Goal: Task Accomplishment & Management: Manage account settings

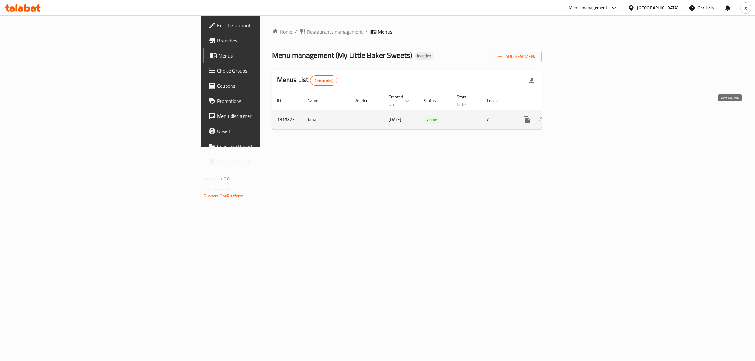
click at [576, 116] on icon "enhanced table" at bounding box center [573, 120] width 8 height 8
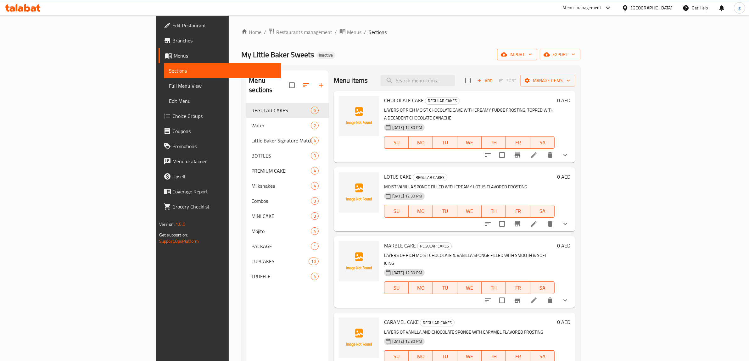
click at [533, 54] on span "import" at bounding box center [517, 55] width 30 height 8
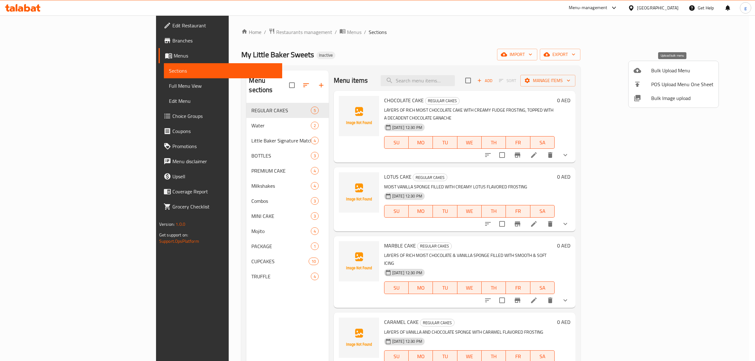
click at [660, 72] on span "Bulk Upload Menu" at bounding box center [683, 71] width 62 height 8
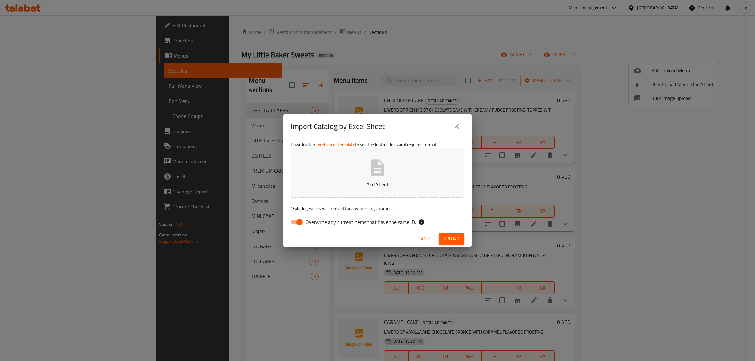
click at [286, 226] on div "Download an Excel sheet template to see the instructions and required format. A…" at bounding box center [377, 184] width 189 height 91
click at [298, 221] on input "Overwrite any current items that have the same ID." at bounding box center [300, 222] width 36 height 12
checkbox input "false"
click at [364, 173] on button "Add Sheet" at bounding box center [378, 173] width 174 height 50
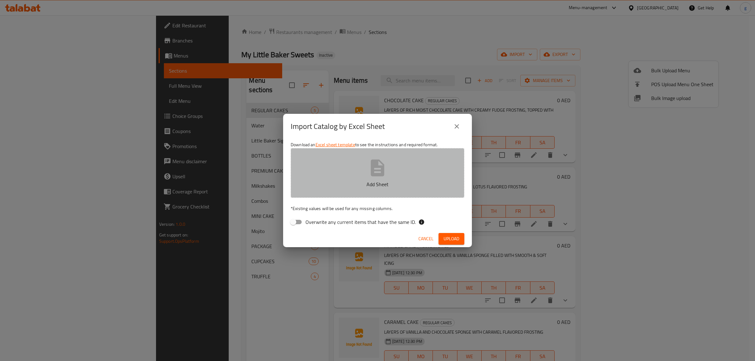
click at [388, 169] on button "Add Sheet" at bounding box center [378, 173] width 174 height 50
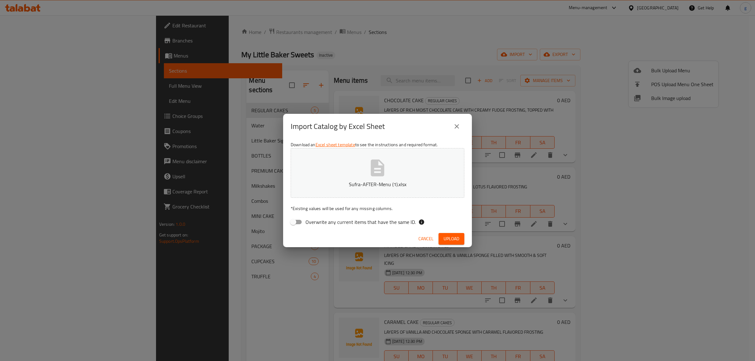
click at [445, 239] on span "Upload" at bounding box center [452, 239] width 16 height 8
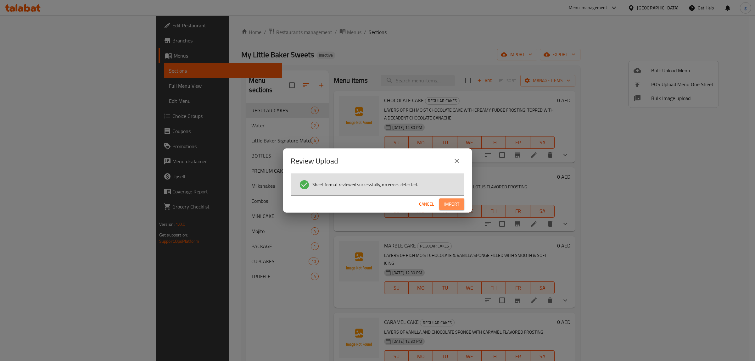
click at [450, 205] on span "Import" at bounding box center [451, 204] width 15 height 8
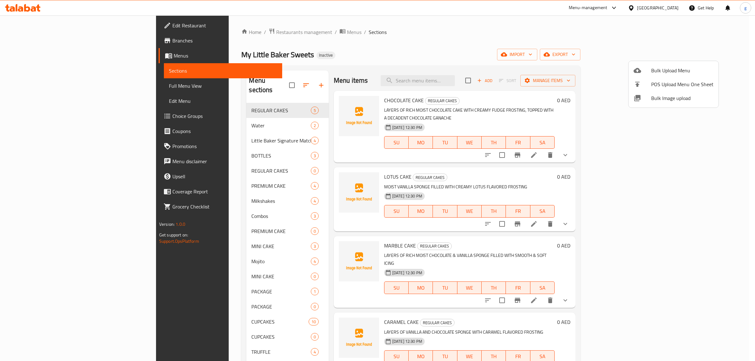
click at [39, 86] on div at bounding box center [377, 180] width 755 height 361
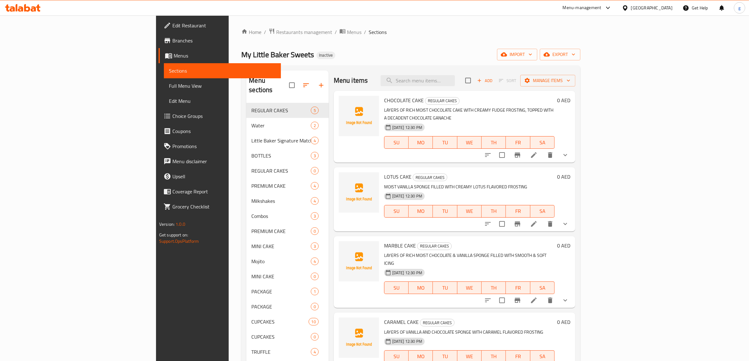
click at [169, 86] on span "Full Menu View" at bounding box center [222, 86] width 107 height 8
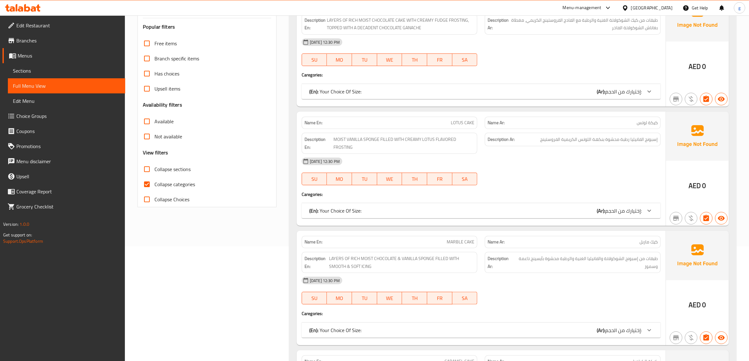
scroll to position [197, 0]
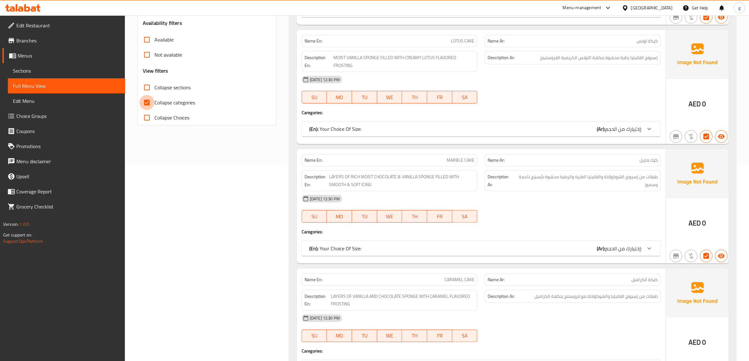
click at [149, 104] on input "Collapse categories" at bounding box center [146, 102] width 15 height 15
checkbox input "false"
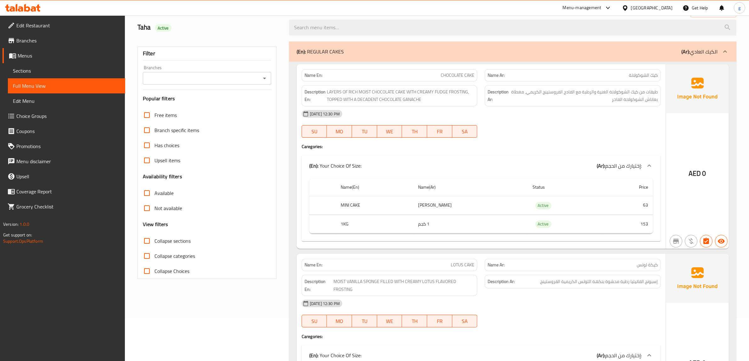
scroll to position [0, 0]
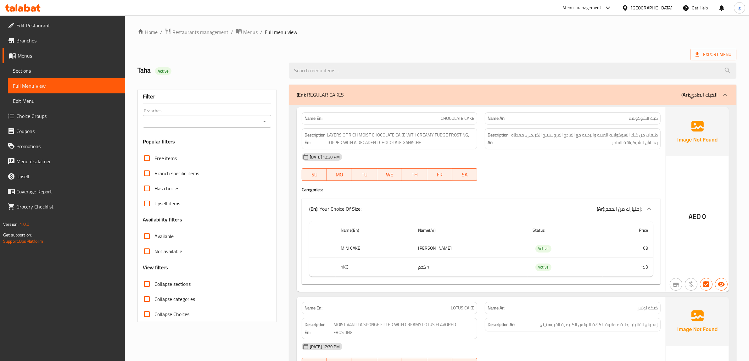
click at [703, 99] on p "(Ar): الكيك العادي" at bounding box center [700, 95] width 36 height 8
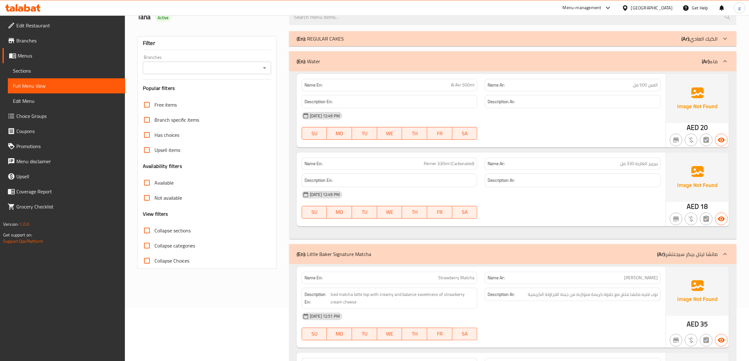
scroll to position [39, 0]
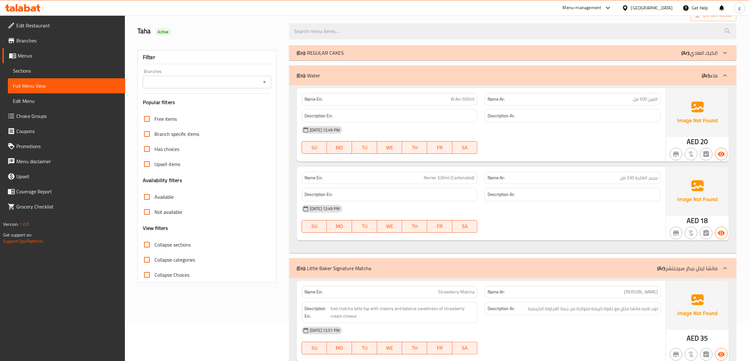
drag, startPoint x: 717, startPoint y: 80, endPoint x: 705, endPoint y: 110, distance: 31.5
click at [717, 80] on div "(En): Water (Ar): ماء" at bounding box center [513, 75] width 448 height 20
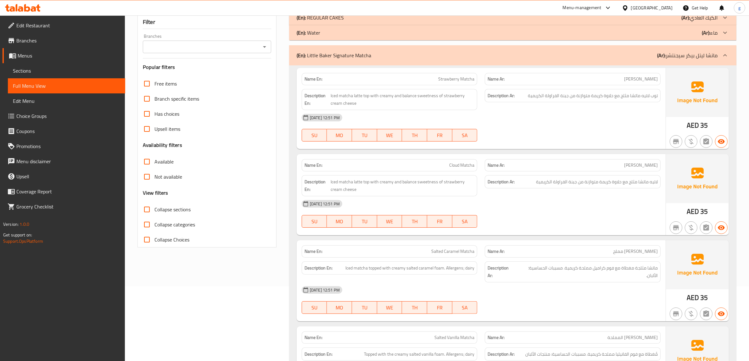
scroll to position [0, 0]
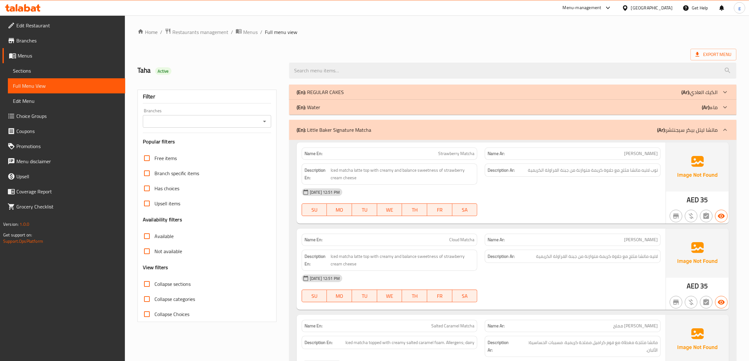
drag, startPoint x: 500, startPoint y: 134, endPoint x: 505, endPoint y: 134, distance: 4.7
click at [500, 134] on div "(En): Little Baker Signature Matcha (Ar): ماتشا ليتل بيكر سيجنتشر" at bounding box center [513, 130] width 448 height 20
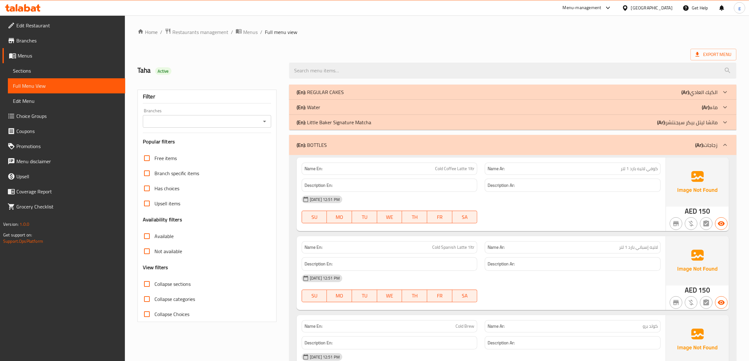
scroll to position [39, 0]
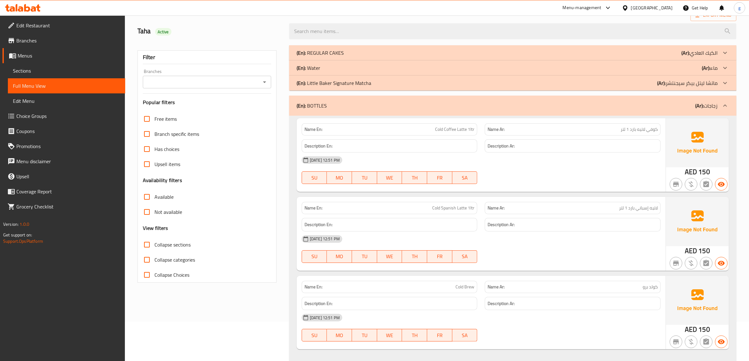
click at [654, 106] on div "(En): BOTTLES (Ar): زجاجات" at bounding box center [507, 106] width 421 height 8
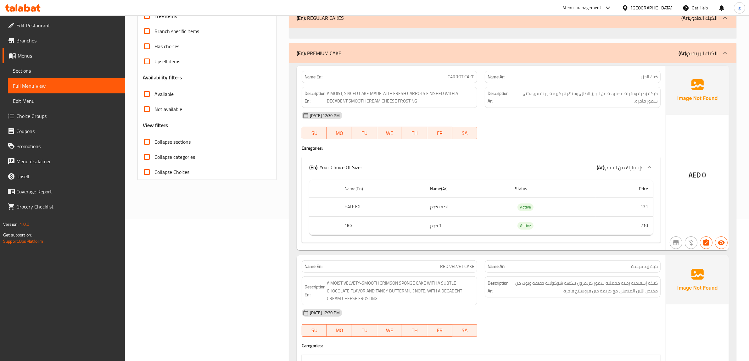
scroll to position [118, 0]
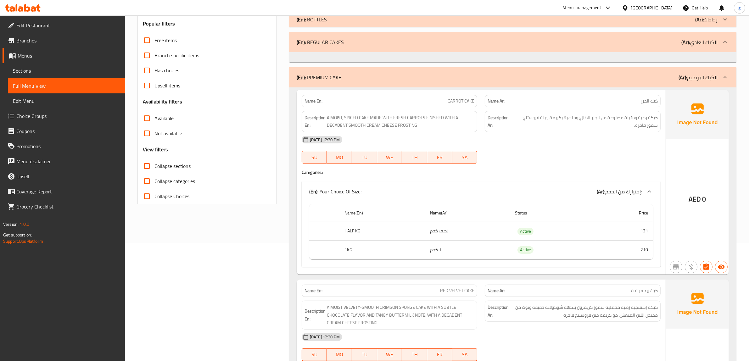
click at [721, 82] on div at bounding box center [725, 77] width 15 height 15
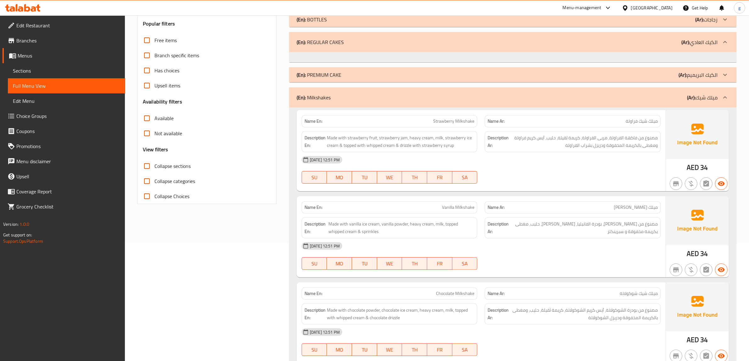
click at [696, 103] on div "(En): Milkshakes (Ar): ميلك شيك" at bounding box center [513, 98] width 448 height 20
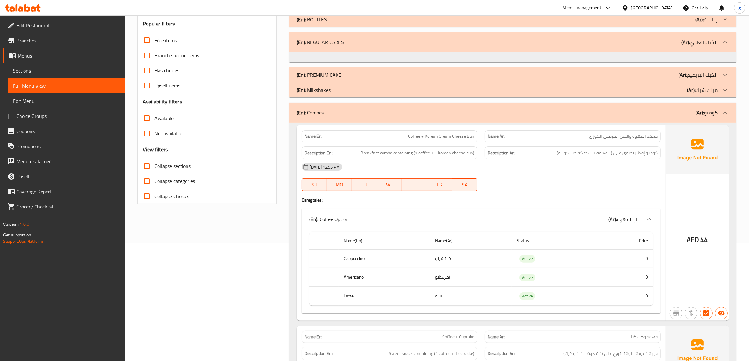
click at [703, 113] on b "(Ar):" at bounding box center [700, 112] width 8 height 9
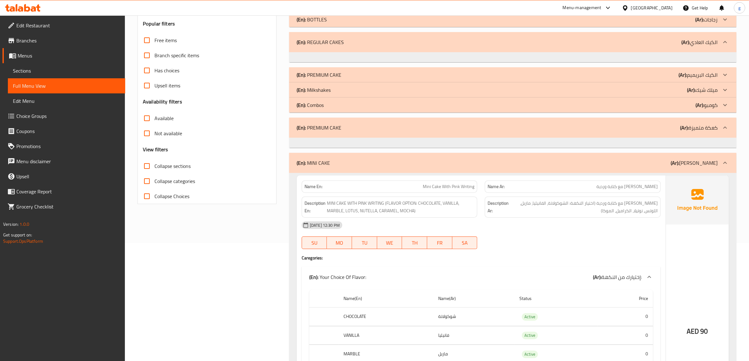
click at [66, 66] on link "Sections" at bounding box center [66, 70] width 117 height 15
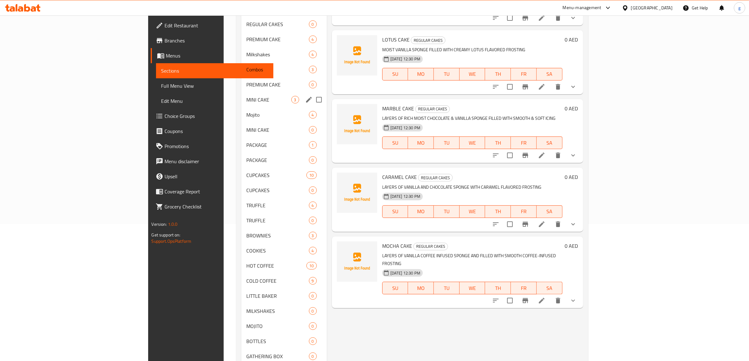
scroll to position [205, 0]
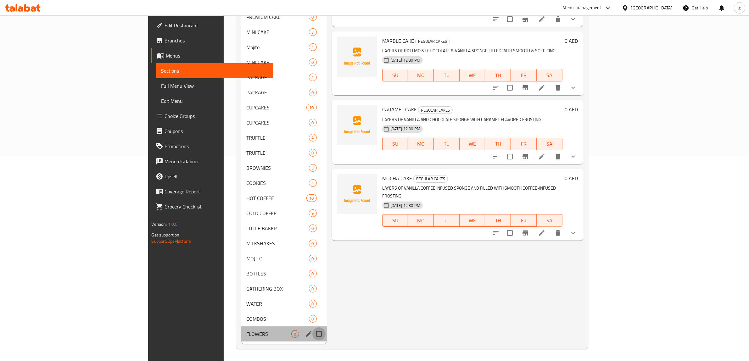
click at [313, 336] on input "Menu sections" at bounding box center [319, 334] width 13 height 13
checkbox input "true"
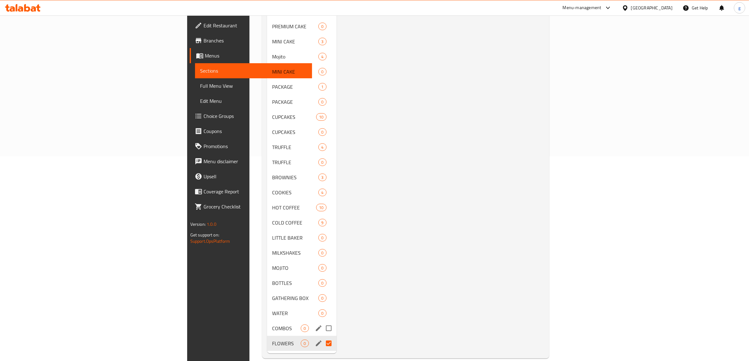
click at [322, 322] on input "Menu sections" at bounding box center [328, 328] width 13 height 13
checkbox input "true"
click at [322, 307] on input "Menu sections" at bounding box center [328, 313] width 13 height 13
checkbox input "true"
click at [322, 292] on input "Menu sections" at bounding box center [328, 298] width 13 height 13
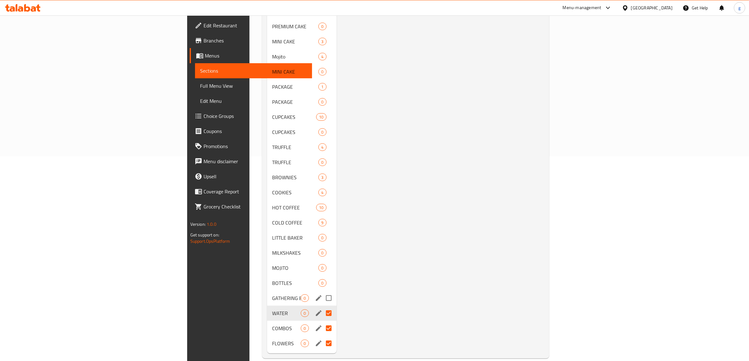
checkbox input "true"
click at [322, 277] on input "Menu sections" at bounding box center [328, 283] width 13 height 13
checkbox input "true"
click at [322, 262] on input "Menu sections" at bounding box center [328, 268] width 13 height 13
checkbox input "true"
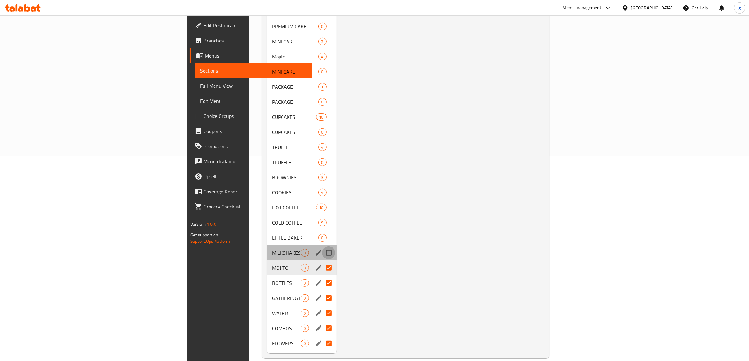
click at [322, 246] on input "Menu sections" at bounding box center [328, 252] width 13 height 13
checkbox input "true"
click at [322, 231] on input "Menu sections" at bounding box center [328, 237] width 13 height 13
checkbox input "true"
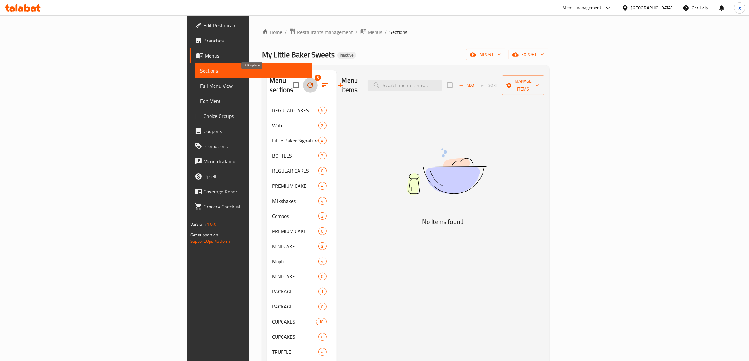
click at [307, 82] on icon "button" at bounding box center [311, 86] width 8 height 8
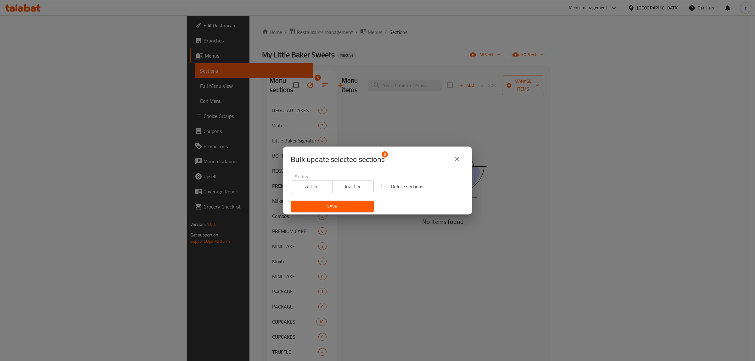
click at [381, 184] on input "Delete sections" at bounding box center [384, 186] width 13 height 13
checkbox input "true"
click at [350, 206] on span "Save" at bounding box center [332, 207] width 73 height 8
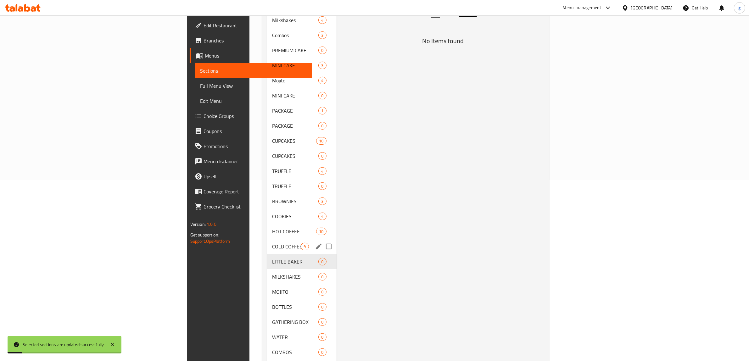
scroll to position [205, 0]
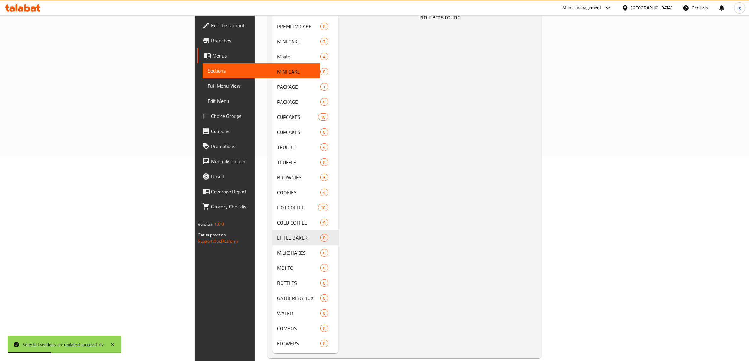
click at [344, 234] on div "Menu items Add Sort Manage items No Items found" at bounding box center [438, 110] width 198 height 488
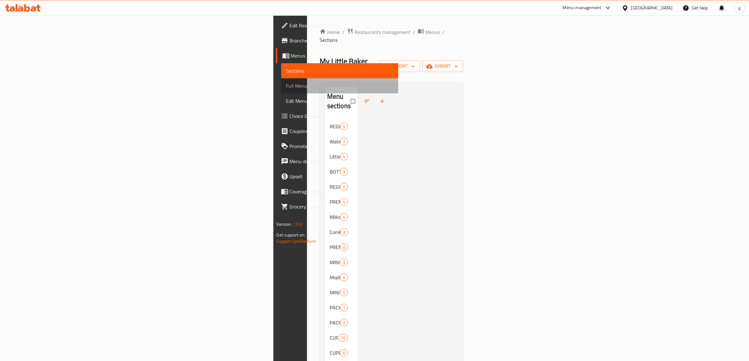
click at [286, 82] on span "Full Menu View" at bounding box center [339, 86] width 107 height 8
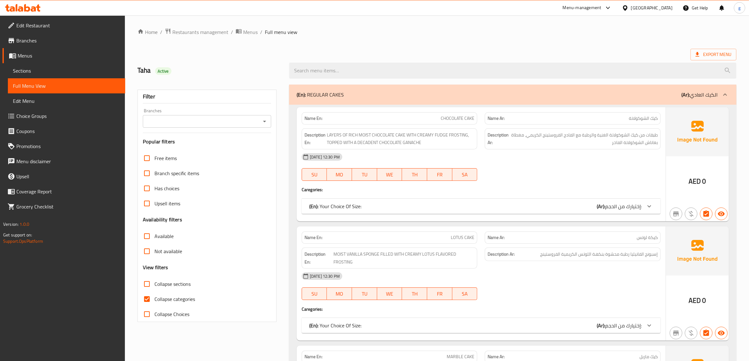
click at [153, 308] on input "Collapse Choices" at bounding box center [146, 314] width 15 height 15
checkbox input "true"
click at [148, 301] on input "Collapse categories" at bounding box center [146, 299] width 15 height 15
checkbox input "false"
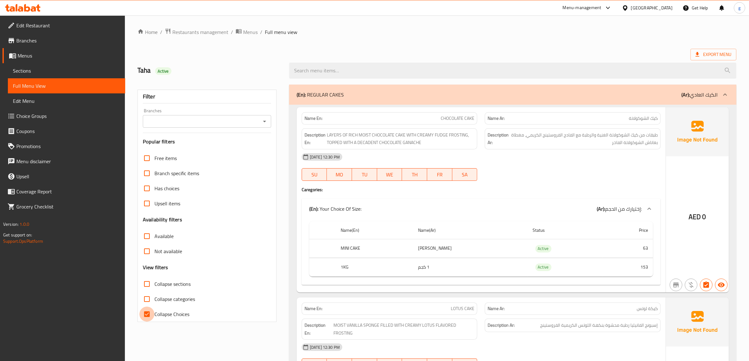
click at [148, 311] on input "Collapse Choices" at bounding box center [146, 314] width 15 height 15
checkbox input "false"
click at [65, 92] on link "Full Menu View" at bounding box center [66, 85] width 117 height 15
click at [65, 90] on link "Full Menu View" at bounding box center [66, 85] width 117 height 15
click at [60, 72] on span "Sections" at bounding box center [66, 71] width 107 height 8
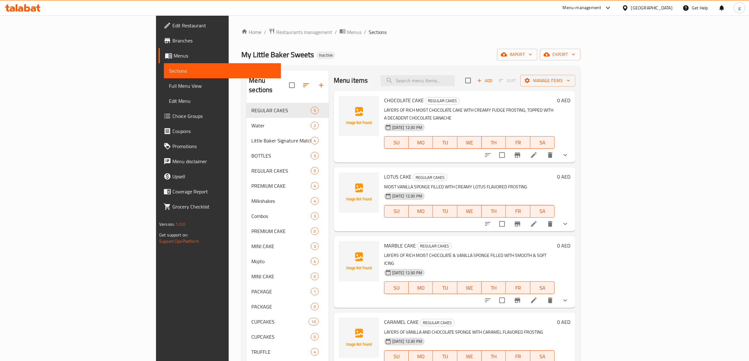
click at [169, 82] on span "Full Menu View" at bounding box center [222, 86] width 107 height 8
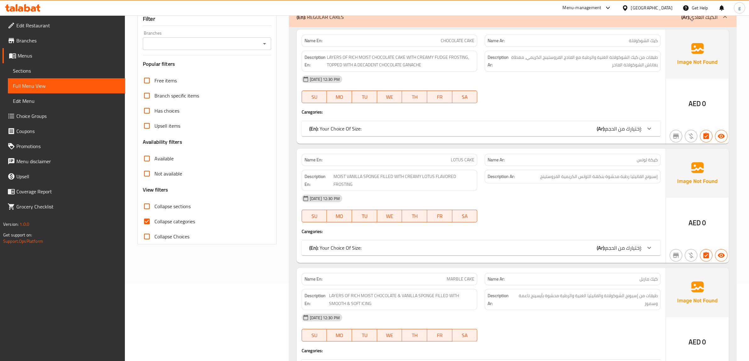
scroll to position [79, 0]
click at [146, 221] on input "Collapse categories" at bounding box center [146, 220] width 15 height 15
checkbox input "false"
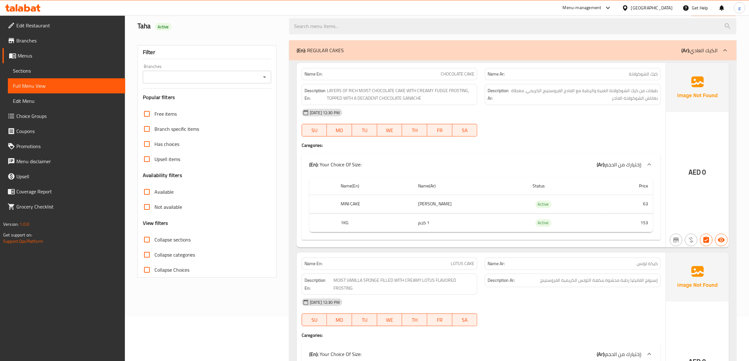
scroll to position [39, 0]
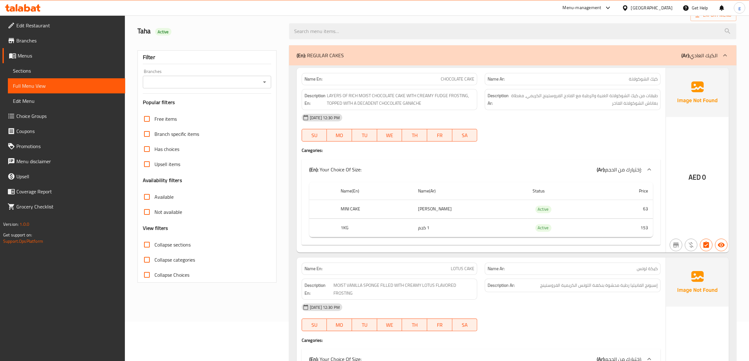
click at [679, 60] on div "(En): REGULAR CAKES (Ar): الكيك العادي" at bounding box center [513, 55] width 448 height 20
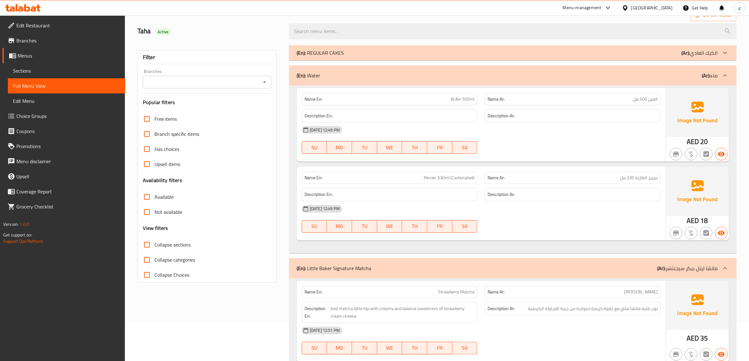
click at [697, 77] on div "(En): Water (Ar): ماء" at bounding box center [507, 76] width 421 height 8
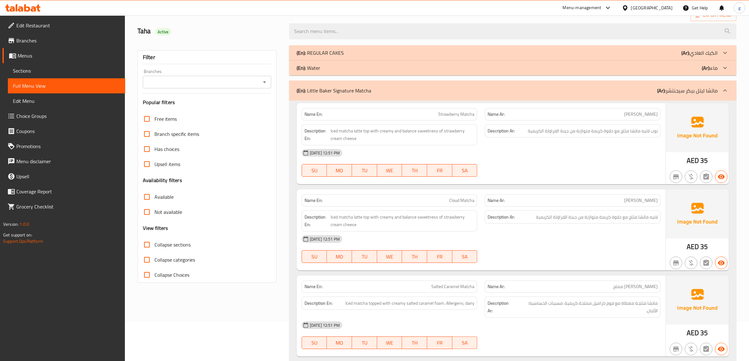
click at [697, 90] on p "(Ar): ماتشا ليتل بيكر سيجنتشر" at bounding box center [688, 91] width 60 height 8
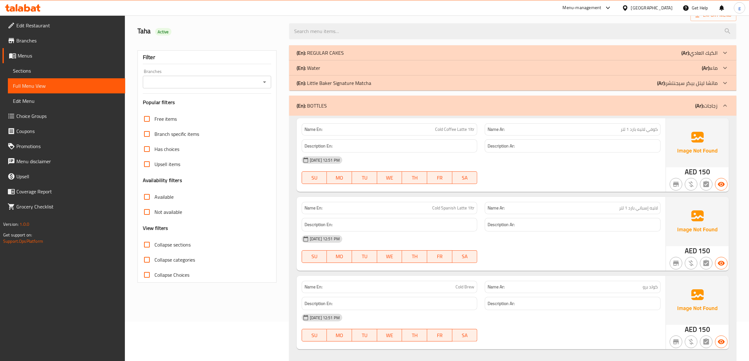
click at [701, 109] on b "(Ar):" at bounding box center [700, 105] width 8 height 9
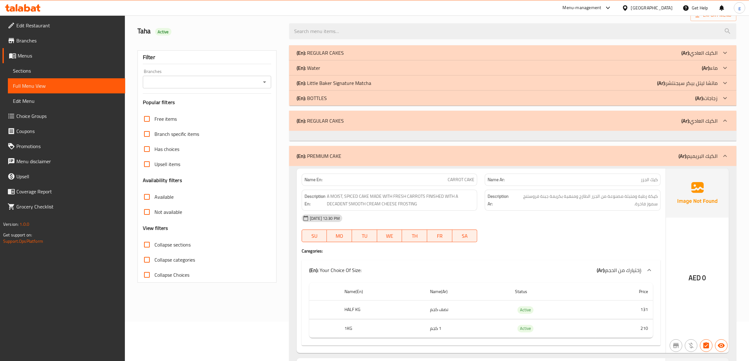
scroll to position [79, 0]
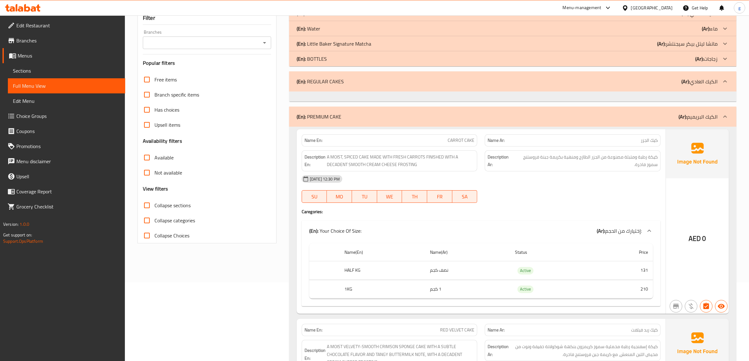
click at [516, 88] on div "(En): REGULAR CAKES (Ar): الكيك العادي" at bounding box center [513, 81] width 448 height 20
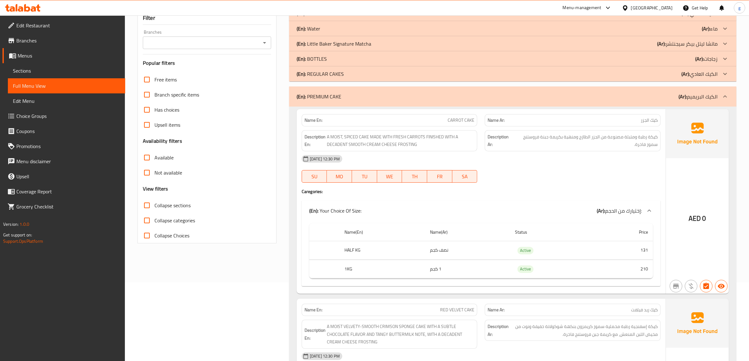
click at [623, 79] on div "(En): REGULAR CAKES (Ar): الكيك العادي" at bounding box center [513, 73] width 448 height 15
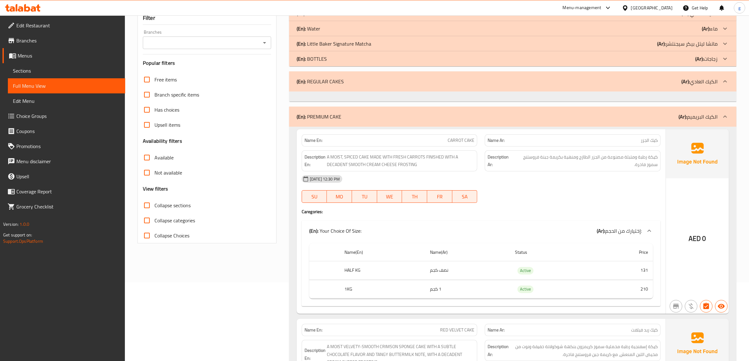
click at [623, 79] on div "(En): REGULAR CAKES (Ar): الكيك العادي" at bounding box center [507, 82] width 421 height 8
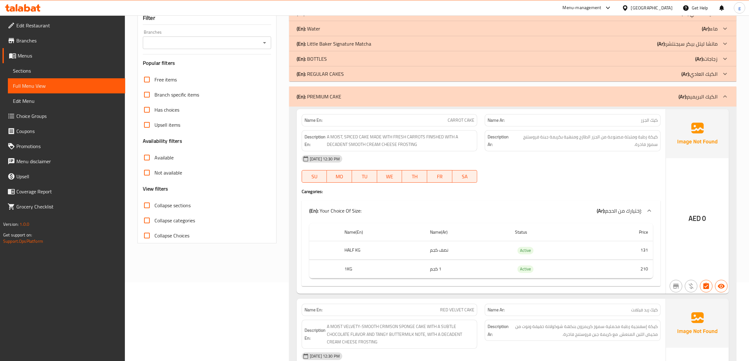
click at [608, 94] on div "(En): PREMIUM CAKE (Ar): الكيك البريميم" at bounding box center [507, 97] width 421 height 8
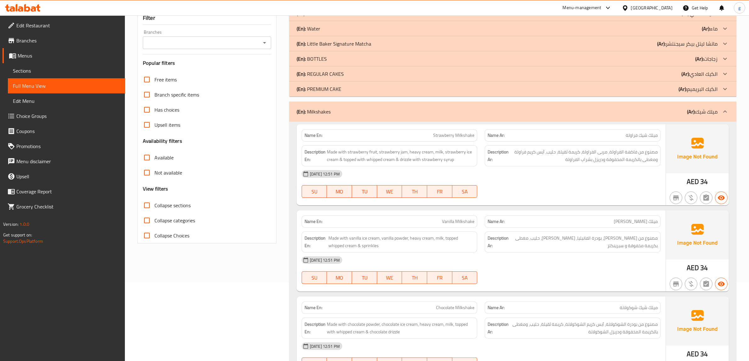
click at [614, 114] on div "(En): Milkshakes (Ar): ميلك شيك" at bounding box center [507, 112] width 421 height 8
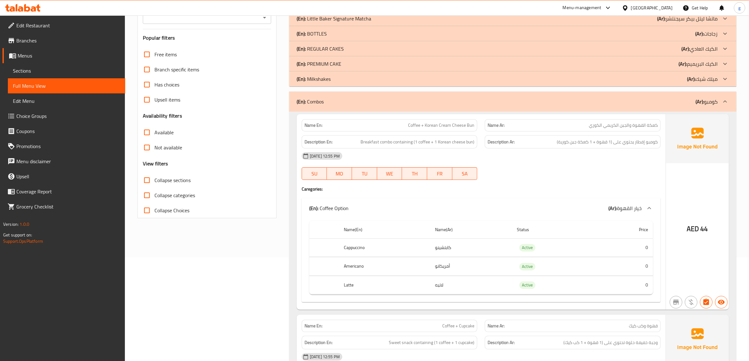
scroll to position [118, 0]
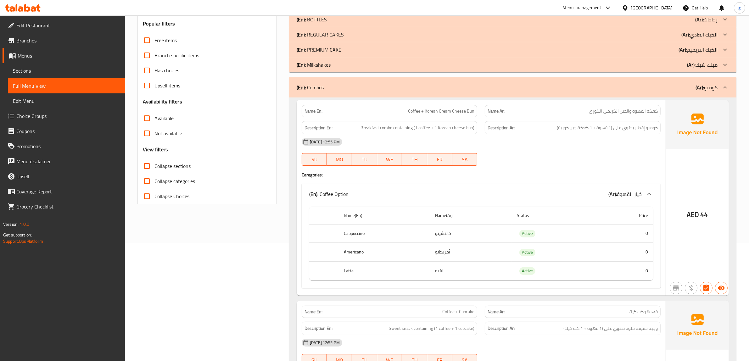
click at [637, 96] on div "(En): Combos (Ar): كومبو" at bounding box center [513, 87] width 448 height 20
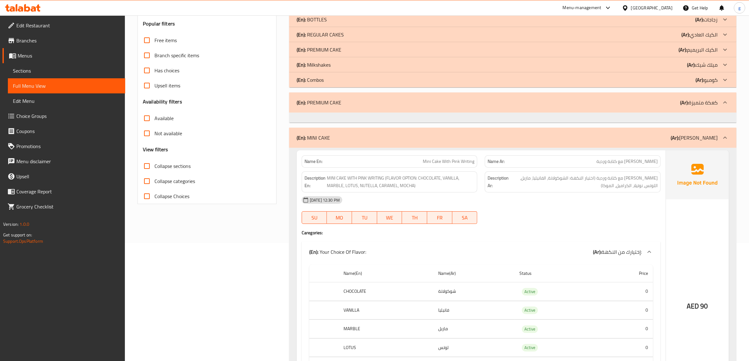
click at [663, 110] on div "(En): PREMIUM CAKE (Ar): كعكة متميزة" at bounding box center [513, 103] width 448 height 20
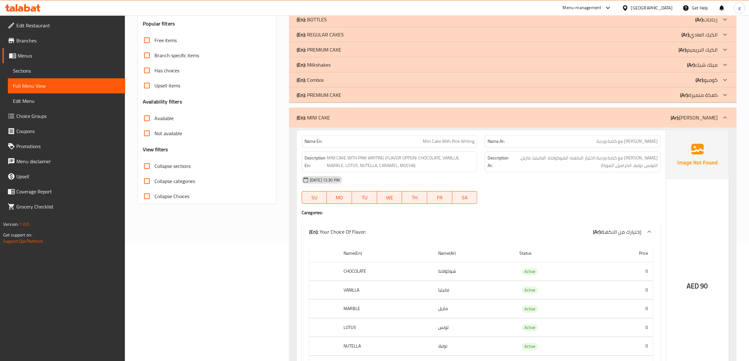
click at [626, 133] on div "Name Ar: [PERSON_NAME] مع كتابة وردية" at bounding box center [573, 142] width 184 height 20
click at [640, 120] on div "(En): MINI CAKE (Ar): [PERSON_NAME]" at bounding box center [507, 118] width 421 height 8
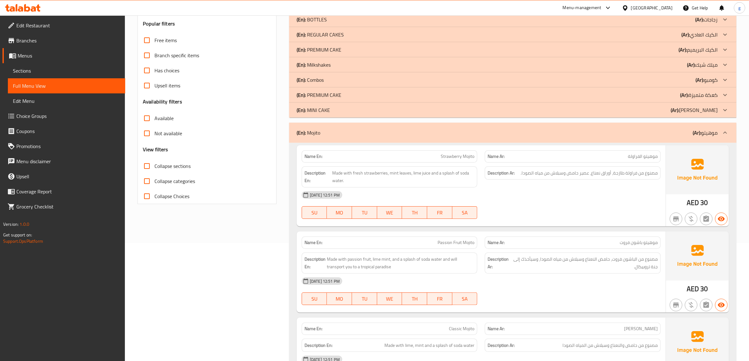
scroll to position [157, 0]
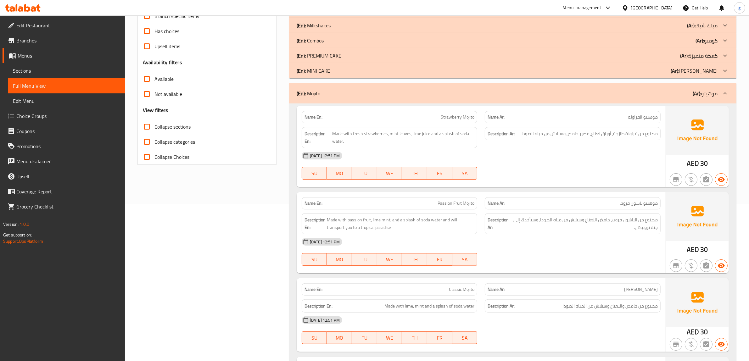
click at [641, 99] on div "(En): Mojito (Ar): موهيتو" at bounding box center [513, 93] width 448 height 20
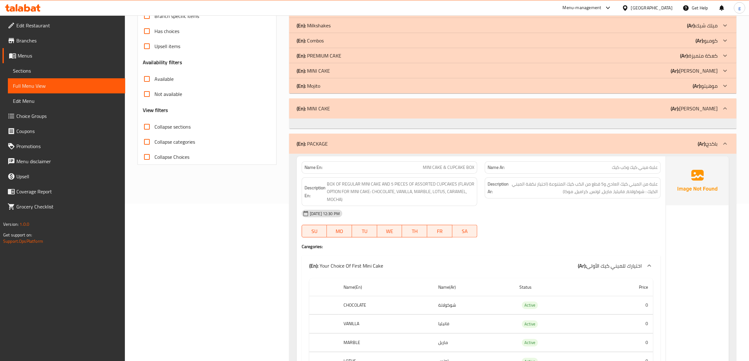
click at [636, 120] on div at bounding box center [513, 124] width 448 height 10
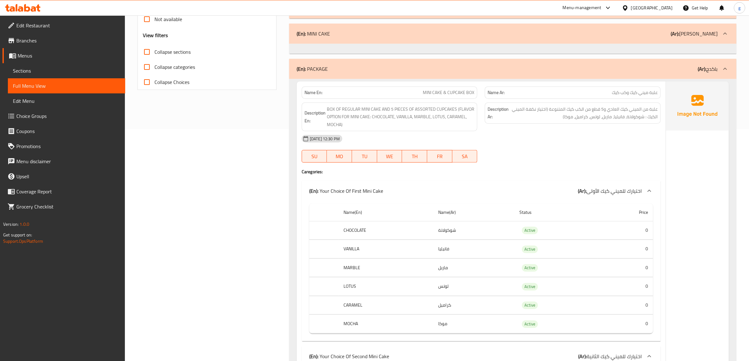
scroll to position [236, 0]
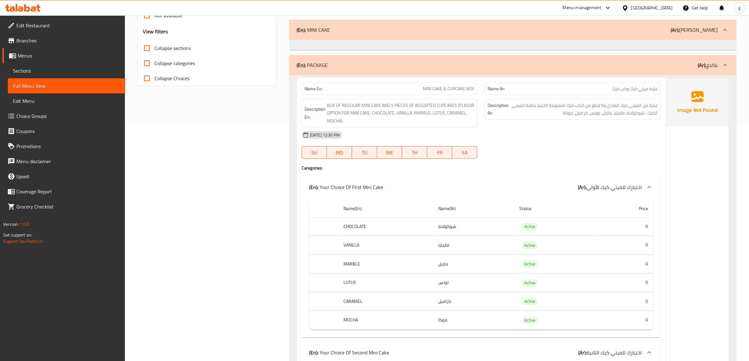
click at [64, 87] on span "Full Menu View" at bounding box center [66, 86] width 107 height 8
click at [61, 74] on span "Sections" at bounding box center [66, 71] width 107 height 8
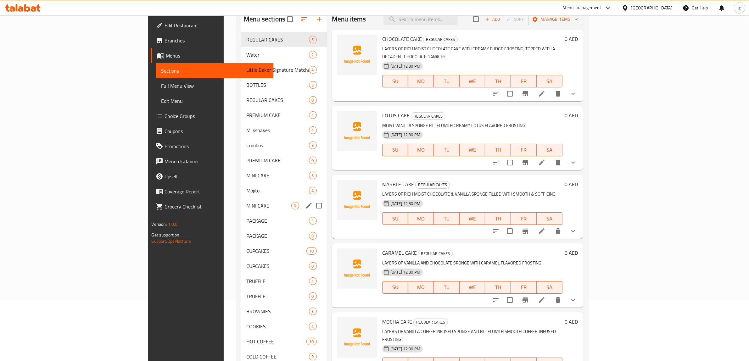
scroll to position [88, 0]
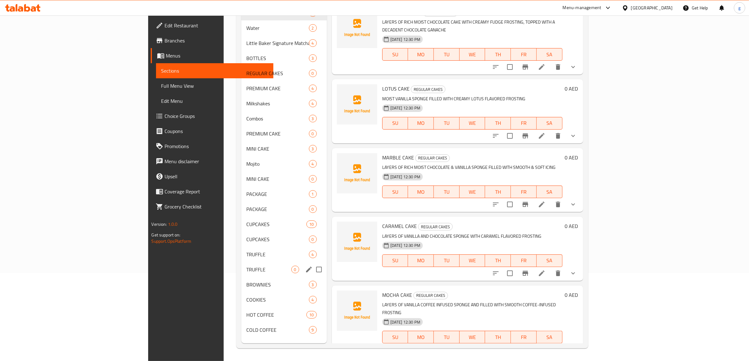
click at [313, 272] on input "Menu sections" at bounding box center [319, 269] width 13 height 13
checkbox input "true"
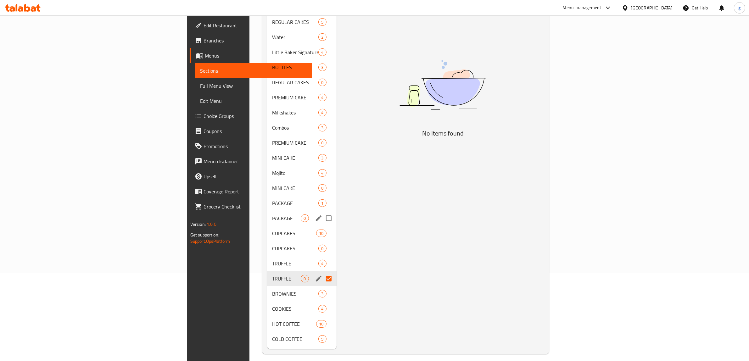
click at [322, 212] on input "Menu sections" at bounding box center [328, 218] width 13 height 13
checkbox input "true"
click at [322, 182] on input "Menu sections" at bounding box center [328, 188] width 13 height 13
checkbox input "true"
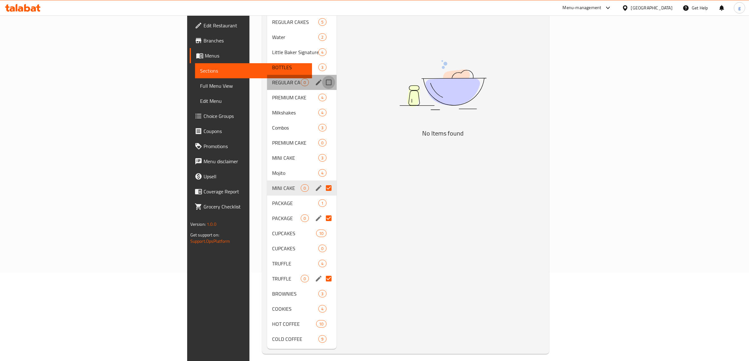
click at [322, 76] on input "Menu sections" at bounding box center [328, 82] width 13 height 13
checkbox input "true"
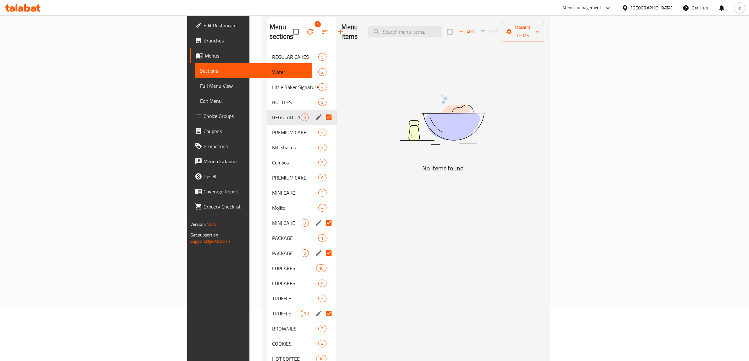
scroll to position [10, 0]
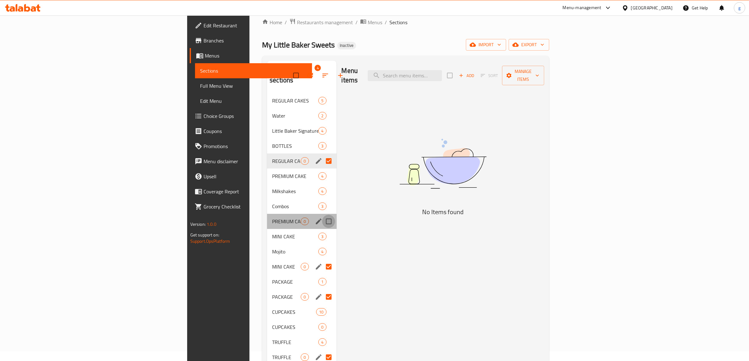
click at [322, 215] on input "Menu sections" at bounding box center [328, 221] width 13 height 13
checkbox input "true"
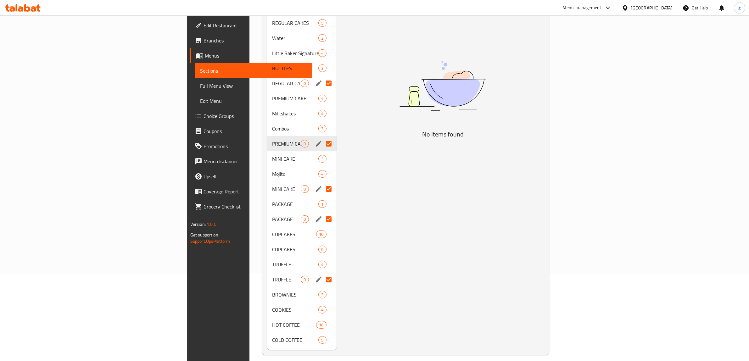
scroll to position [88, 0]
click at [322, 242] on input "Menu sections" at bounding box center [328, 248] width 13 height 13
checkbox input "true"
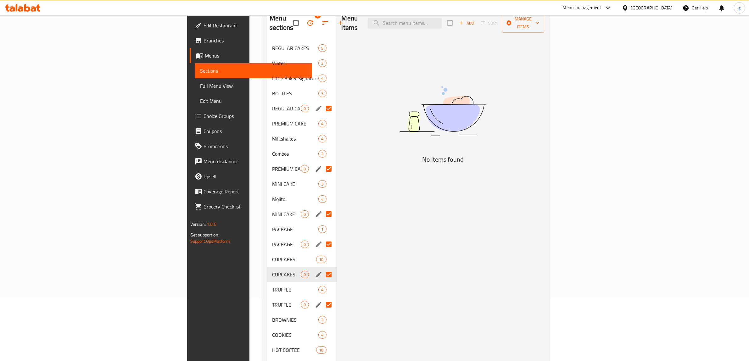
scroll to position [49, 0]
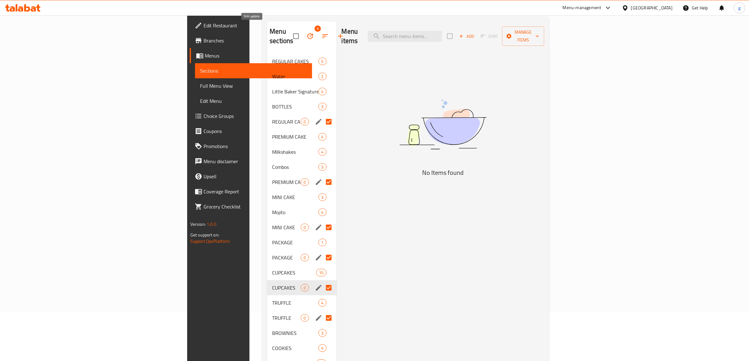
click at [307, 32] on icon "button" at bounding box center [311, 36] width 8 height 8
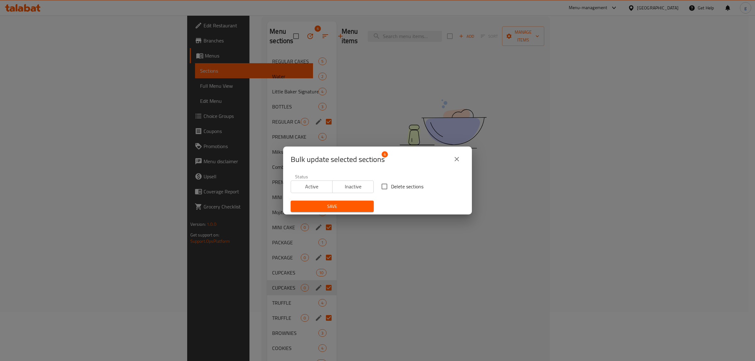
click at [391, 184] on span "Delete sections" at bounding box center [407, 187] width 32 height 8
click at [389, 184] on input "Delete sections" at bounding box center [384, 186] width 13 height 13
checkbox input "true"
click at [347, 200] on div "Save" at bounding box center [332, 206] width 91 height 19
click at [347, 203] on span "Save" at bounding box center [332, 207] width 73 height 8
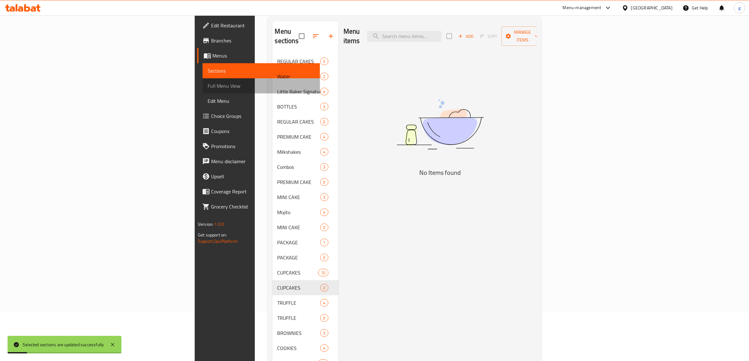
click at [208, 84] on span "Full Menu View" at bounding box center [261, 86] width 107 height 8
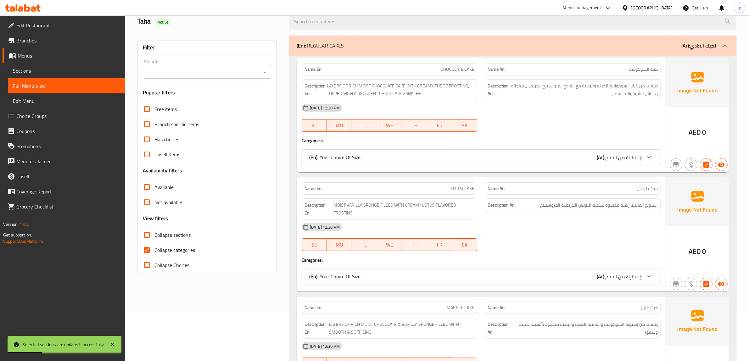
click at [150, 248] on input "Collapse categories" at bounding box center [146, 250] width 15 height 15
checkbox input "false"
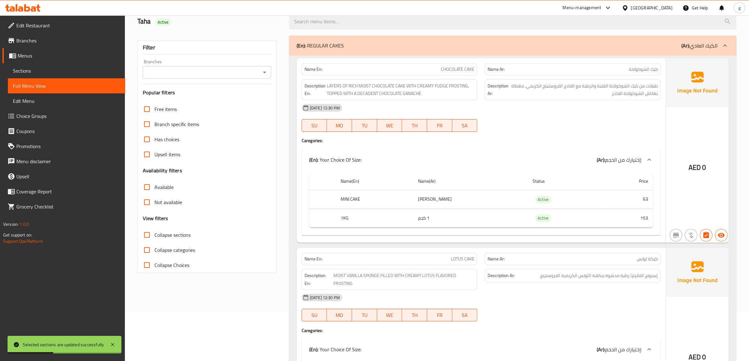
click at [588, 49] on div "(En): REGULAR CAKES (Ar): الكيك العادي" at bounding box center [507, 46] width 421 height 8
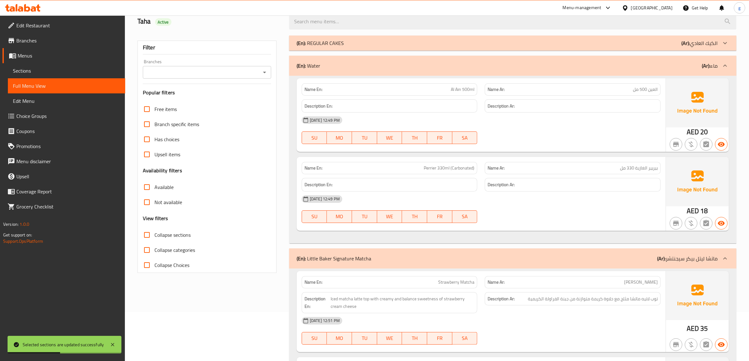
click at [680, 71] on div "(En): Water (Ar): ماء" at bounding box center [513, 66] width 448 height 20
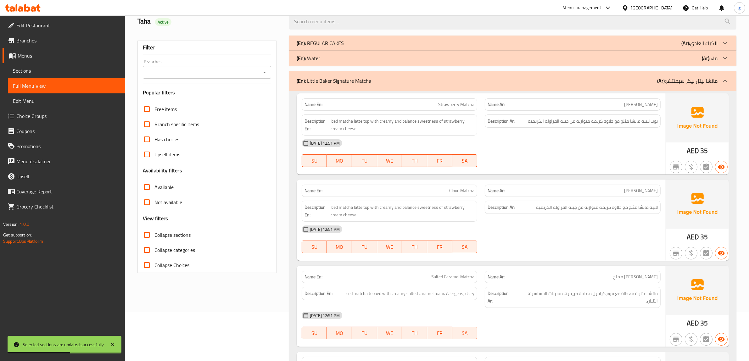
click at [682, 77] on p "(Ar): ماتشا ليتل بيكر سيجنتشر" at bounding box center [688, 81] width 60 height 8
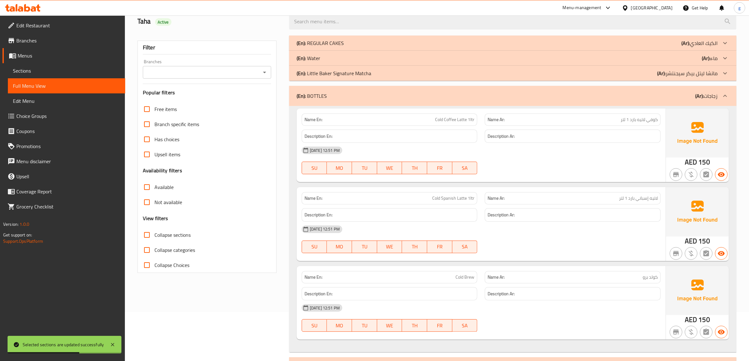
click at [687, 98] on div "(En): BOTTLES (Ar): زجاجات" at bounding box center [507, 96] width 421 height 8
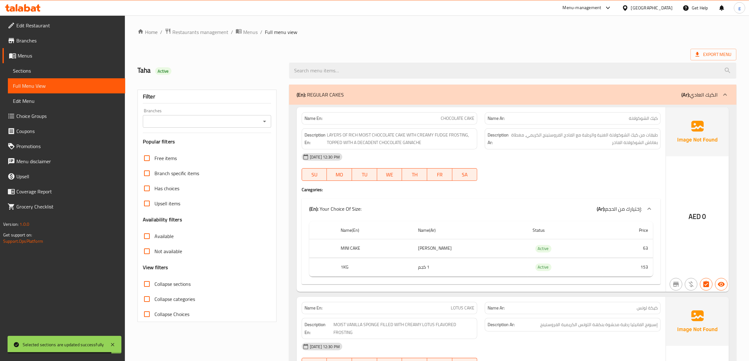
click at [690, 99] on b "(Ar):" at bounding box center [686, 94] width 8 height 9
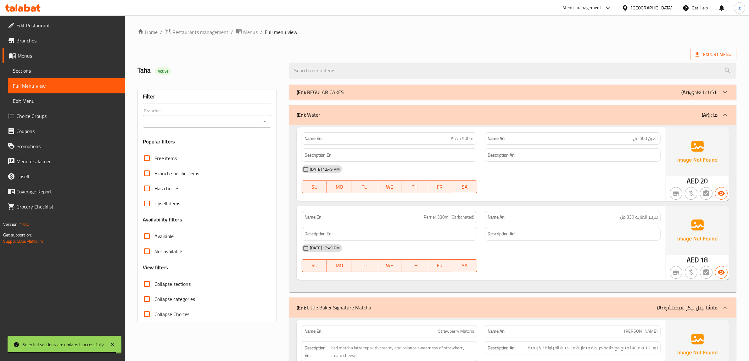
scroll to position [79, 0]
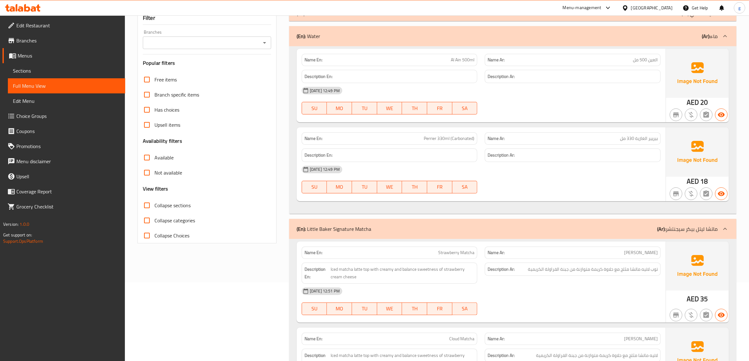
click at [710, 40] on b "(Ar):" at bounding box center [706, 35] width 8 height 9
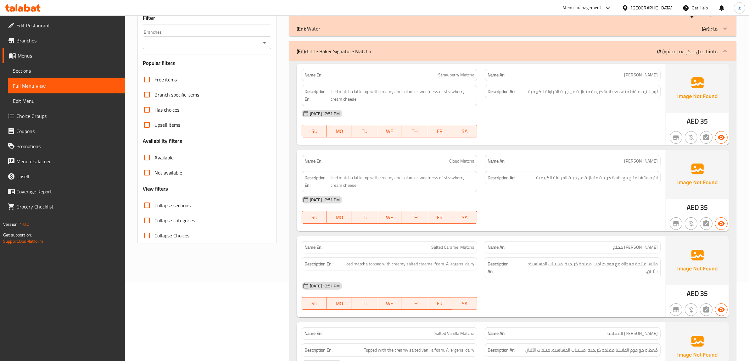
click at [723, 54] on icon at bounding box center [726, 52] width 8 height 8
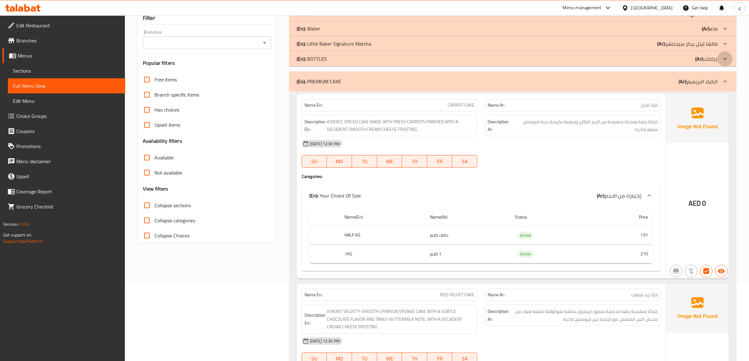
click at [723, 64] on div at bounding box center [725, 58] width 15 height 15
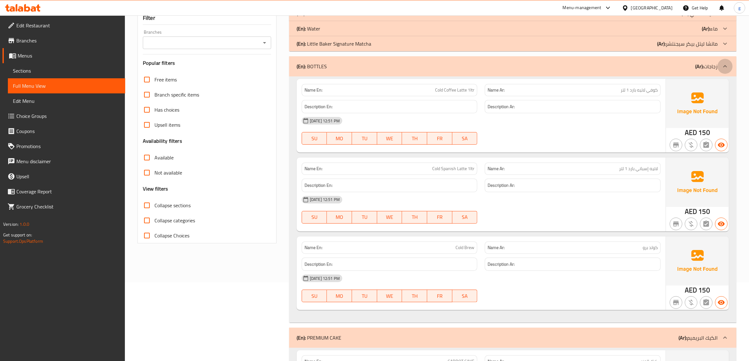
click at [722, 70] on icon at bounding box center [726, 67] width 8 height 8
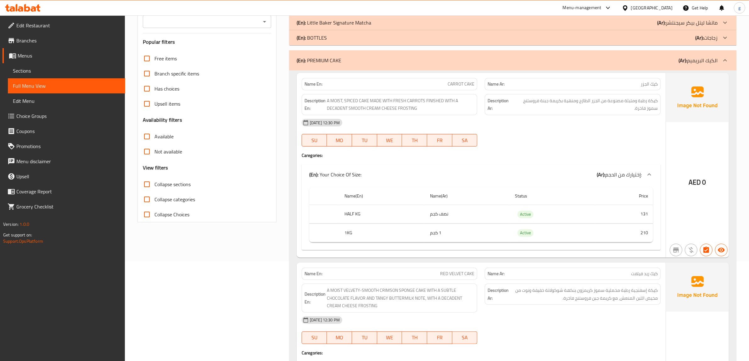
scroll to position [118, 0]
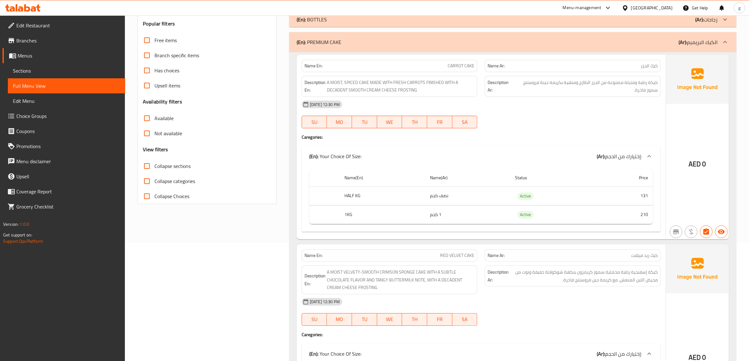
click at [720, 43] on div at bounding box center [725, 42] width 15 height 15
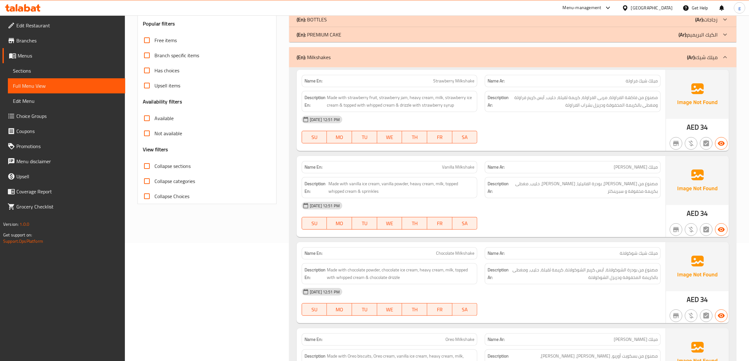
click at [718, 54] on div at bounding box center [725, 57] width 15 height 15
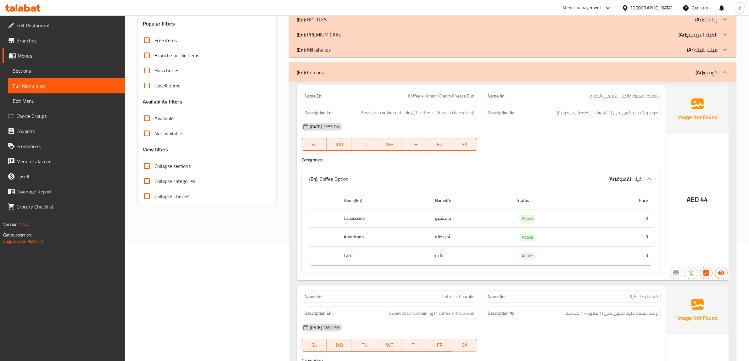
click at [720, 73] on div at bounding box center [725, 72] width 15 height 15
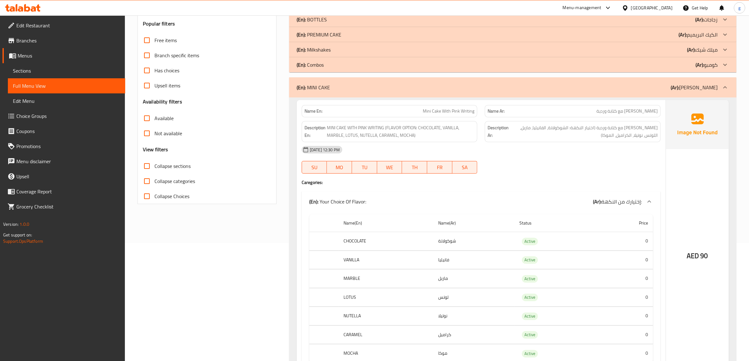
click at [721, 87] on div at bounding box center [725, 87] width 15 height 15
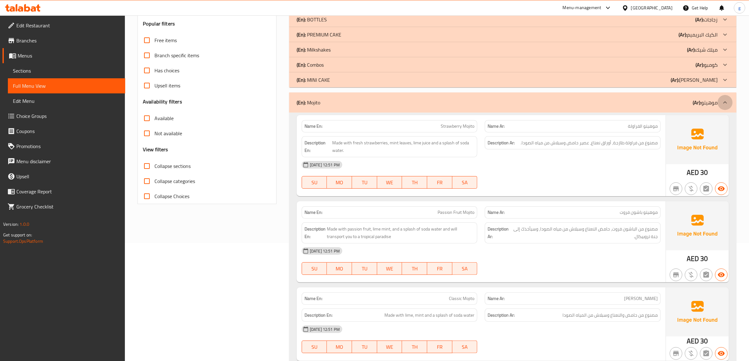
click at [723, 106] on icon at bounding box center [726, 103] width 8 height 8
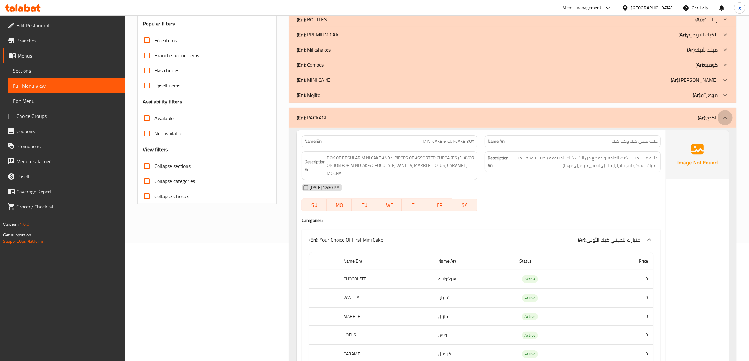
click at [720, 120] on div at bounding box center [725, 117] width 15 height 15
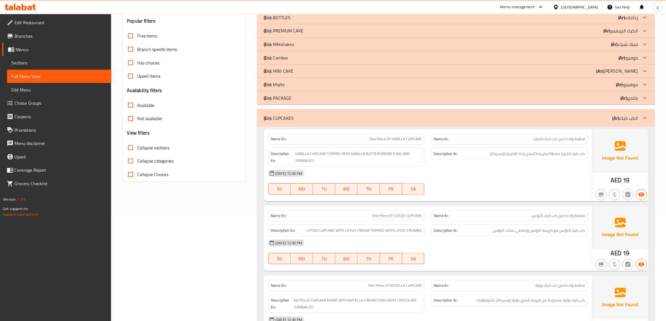
scroll to position [157, 0]
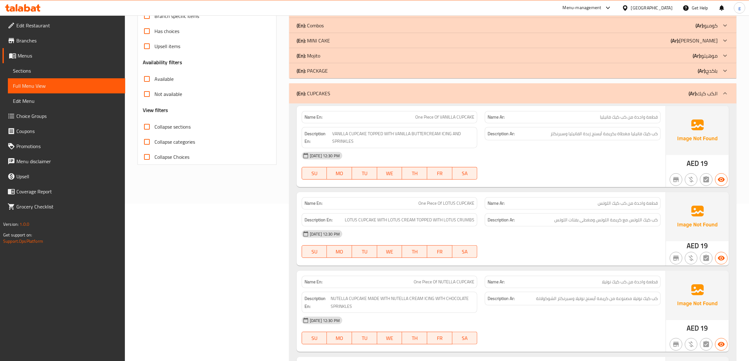
click at [703, 100] on div "(En): CUPCAKES (Ar): الكب كيك" at bounding box center [513, 93] width 448 height 20
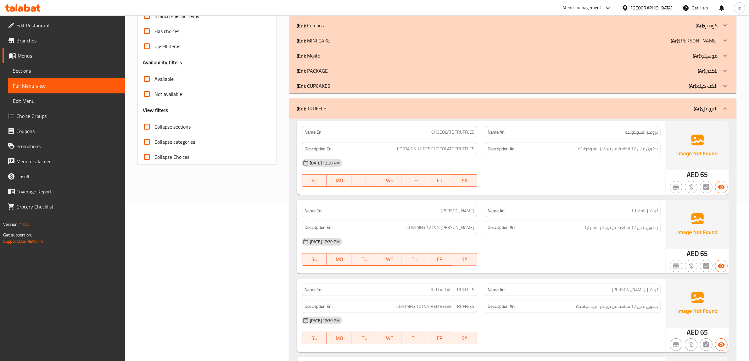
click at [712, 108] on p "(Ar): التروفل" at bounding box center [706, 109] width 24 height 8
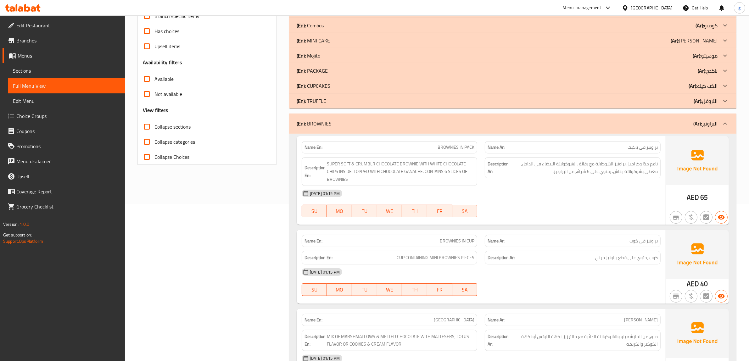
click at [616, 146] on p "Name Ar: براونيز في باكيت" at bounding box center [573, 147] width 170 height 7
click at [515, 172] on span "ناعم جدًا وكرامبل براونيز الشوكلاتة مع رقائق الشوكولاتة البيضاء في الداخل، مغطى…" at bounding box center [584, 167] width 148 height 15
click at [630, 172] on span "ناعم جدًا وكرامبل براونيز الشوكلاتة مع رقائق الشوكولاتة البيضاء في الداخل، مغطى…" at bounding box center [584, 167] width 148 height 15
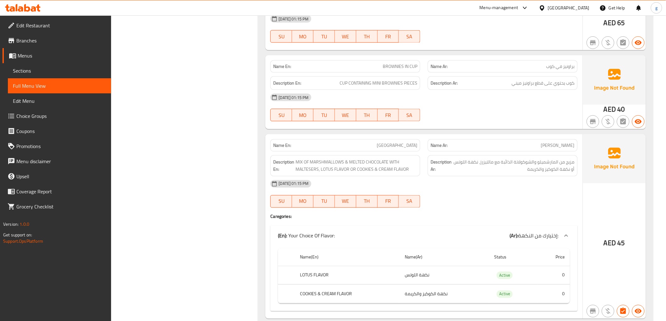
scroll to position [262, 0]
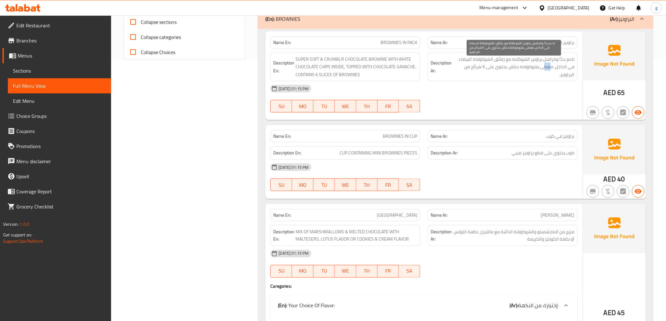
drag, startPoint x: 545, startPoint y: 64, endPoint x: 551, endPoint y: 65, distance: 5.9
click at [551, 65] on span "ناعم جدًا وكرامبل براونيز الشوكلاتة مع رقائق الشوكولاتة البيضاء في الداخل، مغطى…" at bounding box center [514, 66] width 122 height 23
click at [547, 62] on span "ناعم جدًا وكرامبل براونيز الشوكلاتة مع رقائق الشوكولاتة البيضاء في الداخل، مغطى…" at bounding box center [514, 66] width 122 height 23
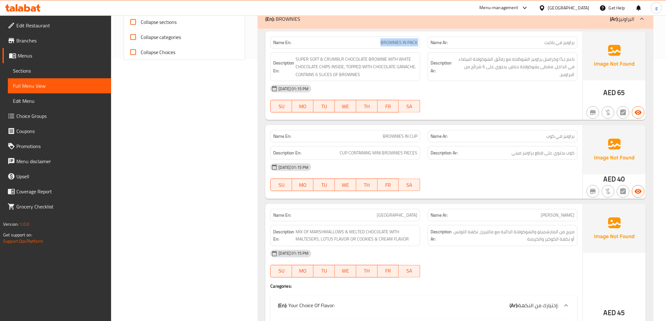
drag, startPoint x: 380, startPoint y: 42, endPoint x: 425, endPoint y: 46, distance: 45.2
click at [425, 46] on div "Name En: BROWNIES IN PACK Name Ar: براونيز في [GEOGRAPHIC_DATA]" at bounding box center [424, 43] width 314 height 20
copy span "BROWNIES IN PACK"
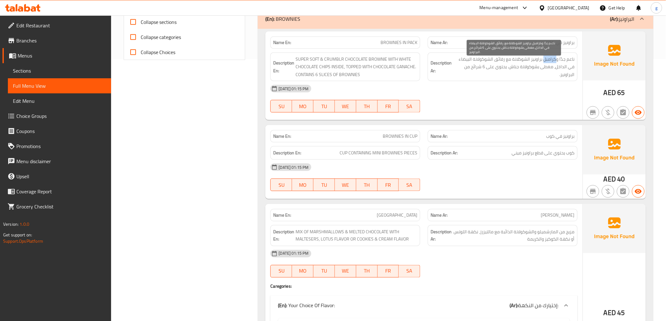
drag, startPoint x: 544, startPoint y: 61, endPoint x: 556, endPoint y: 58, distance: 13.0
click at [556, 58] on span "ناعم جدًا وكرامبل براونيز الشوكلاتة مع رقائق الشوكولاتة البيضاء في الداخل، مغطى…" at bounding box center [514, 66] width 122 height 23
copy span "كرامبل"
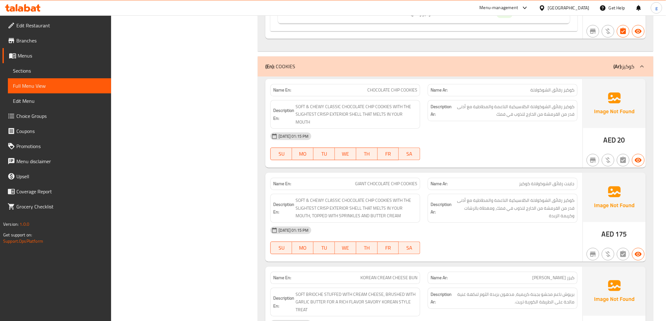
scroll to position [612, 0]
drag, startPoint x: 312, startPoint y: 201, endPoint x: 324, endPoint y: 203, distance: 12.0
click at [324, 203] on span "SOFT & CHEWY CLASSIC CHOCOLATE CHIP COOKIES WITH THE SLIGHTEST CRISP EXTERIOR S…" at bounding box center [357, 208] width 122 height 23
copy span "CHEWY"
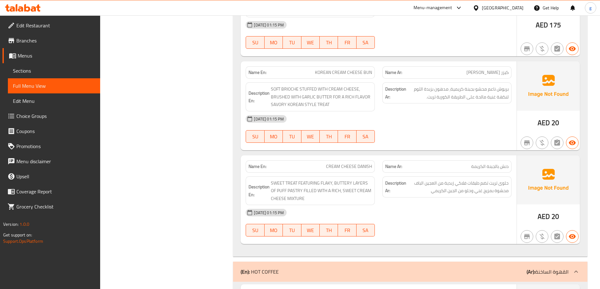
scroll to position [836, 0]
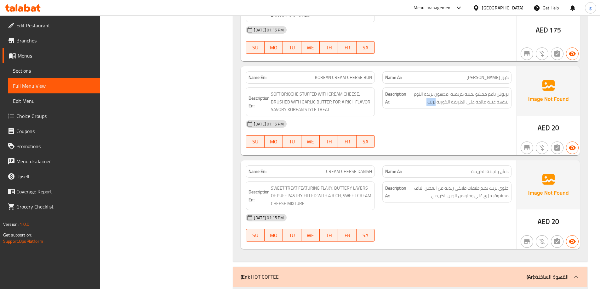
drag, startPoint x: 426, startPoint y: 104, endPoint x: 435, endPoint y: 106, distance: 8.8
click at [435, 106] on div "Description Ar: بريوش ناعم محشو بجبنة كريمية، مدهون بزبدة الثوم لنكهة غنية مالح…" at bounding box center [446, 98] width 129 height 21
click at [434, 104] on span "بريوش ناعم محشو بجبنة كريمية، مدهون بزبدة الثوم لنكهة غنية مالحة على الطريقة ال…" at bounding box center [457, 97] width 101 height 15
click at [429, 103] on span "بريوش ناعم محشو بجبنة كريمية، مدهون بزبدة الثوم لنكهة غنية مالحة على الطريقة ال…" at bounding box center [457, 97] width 101 height 15
drag, startPoint x: 309, startPoint y: 76, endPoint x: 378, endPoint y: 75, distance: 69.3
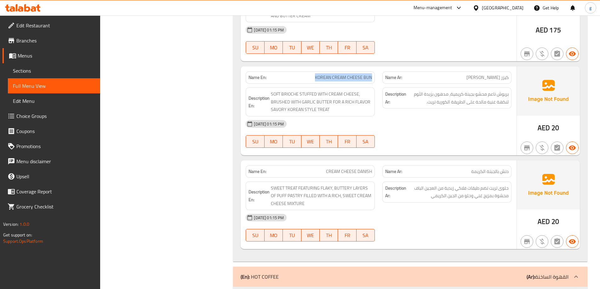
click at [378, 75] on div "Name En: KOREAN CREAM CHEESE BUN" at bounding box center [310, 78] width 137 height 20
copy span "KOREAN CREAM CHEESE BUN"
drag, startPoint x: 427, startPoint y: 102, endPoint x: 435, endPoint y: 107, distance: 9.3
click at [435, 107] on div "Description Ar: بريوش ناعم محشو بجبنة كريمية، مدهون بزبدة الثوم لنكهة غنية مالح…" at bounding box center [446, 98] width 129 height 21
copy span "تريت"
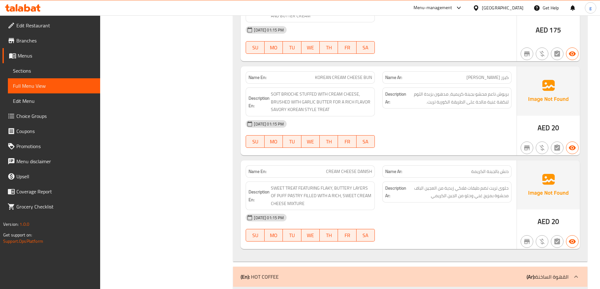
click at [446, 129] on div "[DATE] 01:15 PM" at bounding box center [378, 123] width 273 height 15
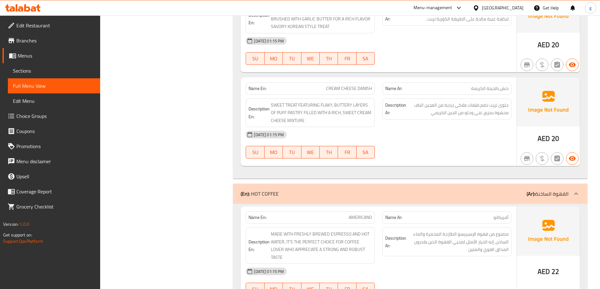
scroll to position [930, 0]
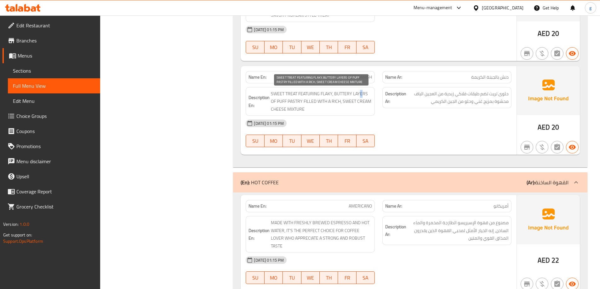
drag, startPoint x: 362, startPoint y: 96, endPoint x: 359, endPoint y: 98, distance: 3.4
click at [359, 98] on span "SWEET TREAT FEATURING FLAKY, BUTTERY LAYERS OF PUFF PASTRY FILLED WITH A RICH, …" at bounding box center [321, 101] width 101 height 23
drag, startPoint x: 306, startPoint y: 103, endPoint x: 320, endPoint y: 103, distance: 14.2
click at [320, 103] on span "SWEET TREAT FEATURING FLAKY, BUTTERY LAYERS OF PUFF PASTRY FILLED WITH A RICH, …" at bounding box center [321, 101] width 101 height 23
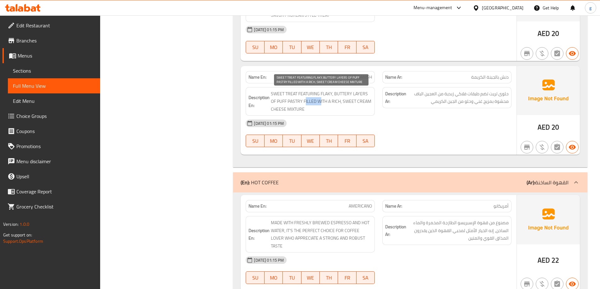
click at [307, 100] on span "SWEET TREAT FEATURING FLAKY, BUTTERY LAYERS OF PUFF PASTRY FILLED WITH A RICH, …" at bounding box center [321, 101] width 101 height 23
click at [302, 102] on span "SWEET TREAT FEATURING FLAKY, BUTTERY LAYERS OF PUFF PASTRY FILLED WITH A RICH, …" at bounding box center [321, 101] width 101 height 23
click at [304, 101] on span "SWEET TREAT FEATURING FLAKY, BUTTERY LAYERS OF PUFF PASTRY FILLED WITH A RICH, …" at bounding box center [321, 101] width 101 height 23
drag, startPoint x: 304, startPoint y: 102, endPoint x: 330, endPoint y: 105, distance: 26.3
click at [330, 105] on span "SWEET TREAT FEATURING FLAKY, BUTTERY LAYERS OF PUFF PASTRY FILLED WITH A RICH, …" at bounding box center [321, 101] width 101 height 23
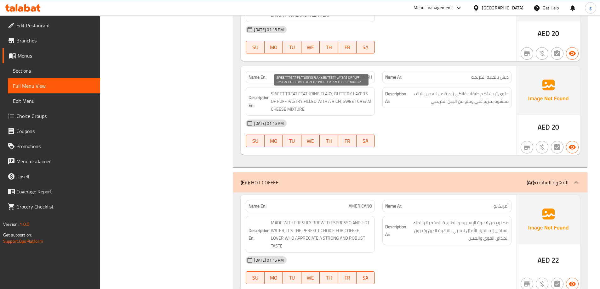
click at [339, 105] on span "SWEET TREAT FEATURING FLAKY, BUTTERY LAYERS OF PUFF PASTRY FILLED WITH A RICH, …" at bounding box center [321, 101] width 101 height 23
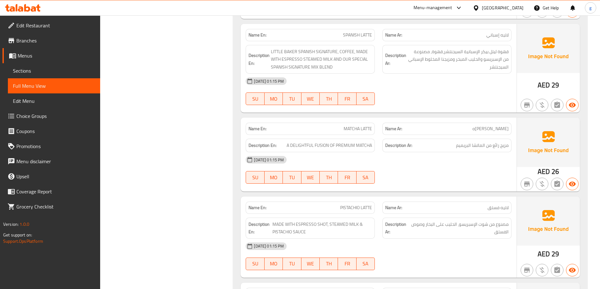
scroll to position [1591, 0]
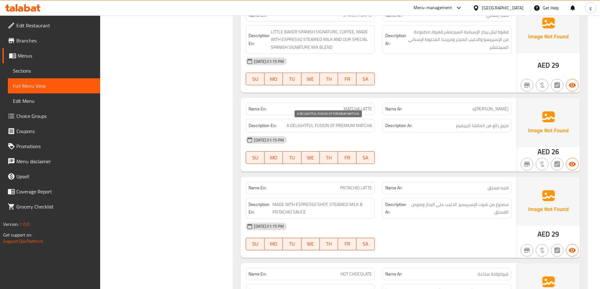
click at [299, 126] on span "A DELIGHTFUL FUSION OF PREMIUM MATCHA" at bounding box center [328, 126] width 85 height 8
copy span "DELIGHTFUL"
click at [321, 129] on span "A DELIGHTFUL FUSION OF PREMIUM MATCHA" at bounding box center [328, 126] width 85 height 8
drag, startPoint x: 316, startPoint y: 127, endPoint x: 319, endPoint y: 129, distance: 3.8
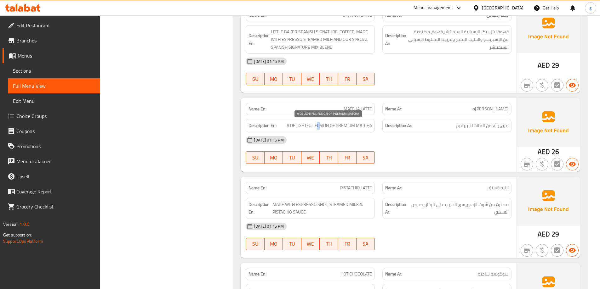
click at [319, 129] on span "A DELIGHTFUL FUSION OF PREMIUM MATCHA" at bounding box center [328, 126] width 85 height 8
click at [310, 126] on span "A DELIGHTFUL FUSION OF PREMIUM MATCHA" at bounding box center [328, 126] width 85 height 8
drag, startPoint x: 314, startPoint y: 126, endPoint x: 328, endPoint y: 132, distance: 15.3
click at [328, 132] on div "Description En: A DELIGHTFUL FUSION OF PREMIUM MATCHA" at bounding box center [310, 126] width 129 height 14
copy span "FUSION"
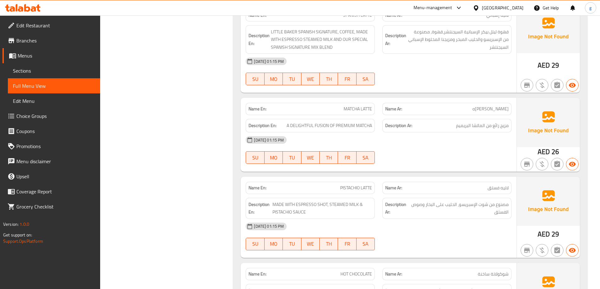
click at [293, 114] on div "Name En: MATCHA LATTE" at bounding box center [310, 109] width 129 height 12
click at [331, 127] on span "A DELIGHTFUL FUSION OF PREMIUM MATCHA" at bounding box center [328, 126] width 85 height 8
click at [481, 127] on span "مزيج رائع من الماتشا البريميم" at bounding box center [482, 126] width 53 height 8
drag, startPoint x: 334, startPoint y: 111, endPoint x: 379, endPoint y: 115, distance: 45.5
click at [379, 115] on div "Name En: MATCHA LATTE Name Ar: [PERSON_NAME]ه" at bounding box center [378, 109] width 273 height 20
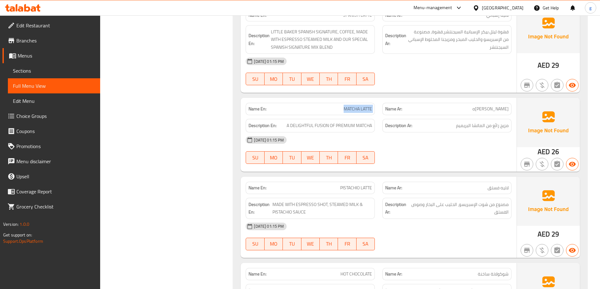
copy span "MATCHA LATTE"
drag, startPoint x: 313, startPoint y: 127, endPoint x: 328, endPoint y: 129, distance: 14.7
click at [328, 129] on span "A DELIGHTFUL FUSION OF PREMIUM MATCHA" at bounding box center [328, 126] width 85 height 8
copy span "FUSION"
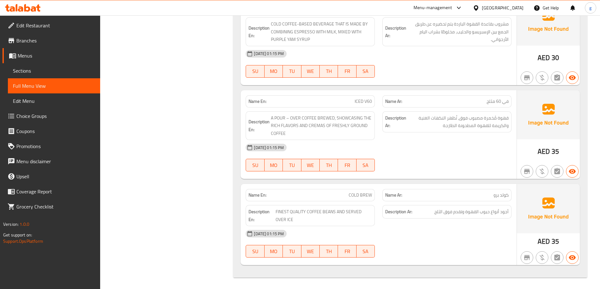
scroll to position [2608, 0]
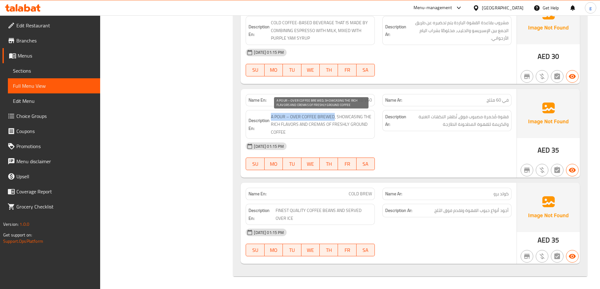
drag, startPoint x: 270, startPoint y: 119, endPoint x: 333, endPoint y: 120, distance: 62.6
click at [333, 120] on h6 "Description En: A POUR – OVER COFFEE BREWED, SHOWCASING THE RICH FLAVORS AND CR…" at bounding box center [309, 124] width 123 height 23
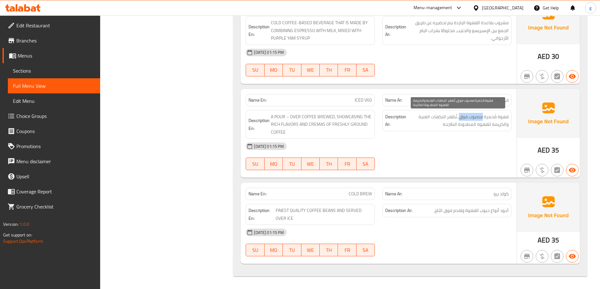
drag, startPoint x: 460, startPoint y: 118, endPoint x: 483, endPoint y: 120, distance: 22.7
click at [483, 120] on span "قهوة مُخمرة مصبوب فوق، تُظهر النكهات الغنية والكريمة للقهوة المطحونة الطازجة" at bounding box center [457, 120] width 101 height 15
copy span "مصبوب فوق"
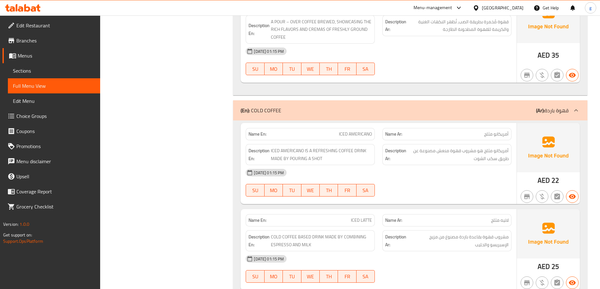
scroll to position [1758, 0]
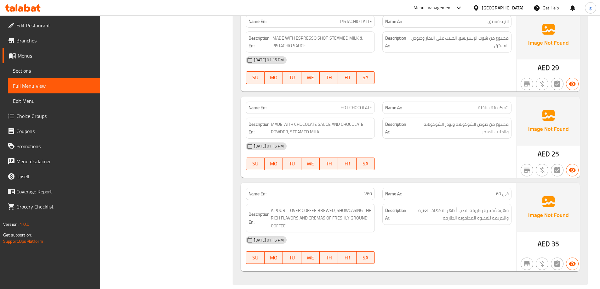
click at [349, 197] on p "Name En: V60" at bounding box center [309, 194] width 123 height 7
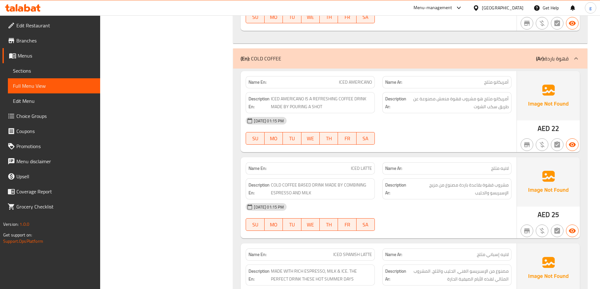
scroll to position [2010, 0]
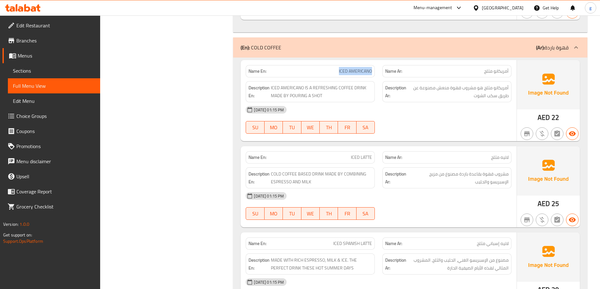
drag, startPoint x: 334, startPoint y: 71, endPoint x: 375, endPoint y: 72, distance: 40.6
click at [375, 72] on div "Name En: ICED AMERICANO" at bounding box center [310, 71] width 137 height 20
drag, startPoint x: 290, startPoint y: 98, endPoint x: 322, endPoint y: 98, distance: 32.4
click at [322, 98] on span "ICED AMERICANO IS A REFRESHING COFFEE DRINK MADE BY POURING A SHOT" at bounding box center [321, 91] width 101 height 15
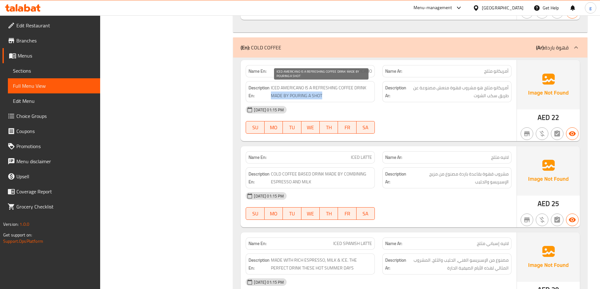
drag, startPoint x: 271, startPoint y: 96, endPoint x: 332, endPoint y: 96, distance: 60.7
click at [332, 96] on span "ICED AMERICANO IS A REFRESHING COFFEE DRINK MADE BY POURING A SHOT" at bounding box center [321, 91] width 101 height 15
click at [281, 96] on span "ICED AMERICANO IS A REFRESHING COFFEE DRINK MADE BY POURING A SHOT" at bounding box center [321, 91] width 101 height 15
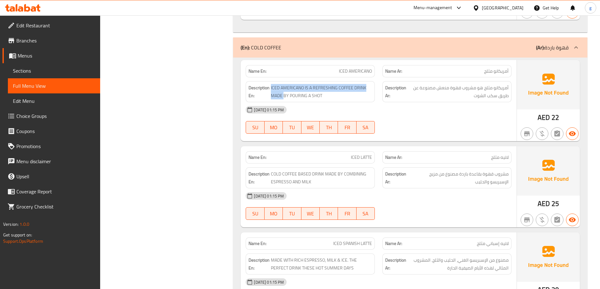
drag, startPoint x: 270, startPoint y: 97, endPoint x: 285, endPoint y: 99, distance: 15.6
click at [285, 99] on h6 "Description En: ICED AMERICANO IS A REFRESHING COFFEE DRINK MADE BY POURING A S…" at bounding box center [309, 91] width 123 height 15
click at [285, 97] on span "ICED AMERICANO IS A REFRESHING COFFEE DRINK MADE BY POURING A SHOT" at bounding box center [321, 91] width 101 height 15
click at [272, 96] on span "ICED AMERICANO IS A REFRESHING COFFEE DRINK MADE BY POURING A SHOT" at bounding box center [321, 91] width 101 height 15
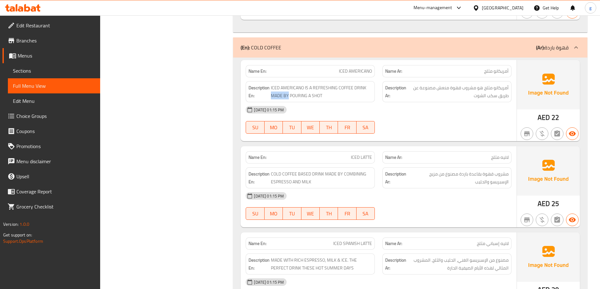
drag, startPoint x: 270, startPoint y: 96, endPoint x: 288, endPoint y: 100, distance: 17.7
click at [288, 100] on div "Description En: ICED AMERICANO IS A REFRESHING COFFEE DRINK MADE BY POURING A S…" at bounding box center [310, 91] width 129 height 21
click at [349, 160] on p "Name En: ICED LATTE" at bounding box center [309, 157] width 123 height 7
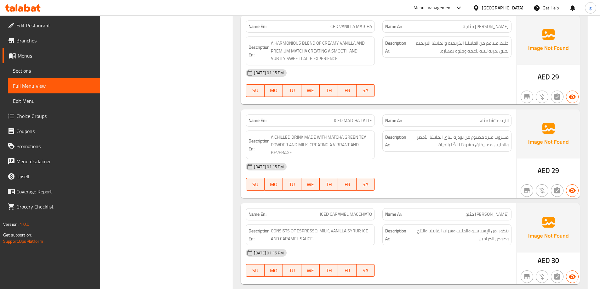
scroll to position [2324, 0]
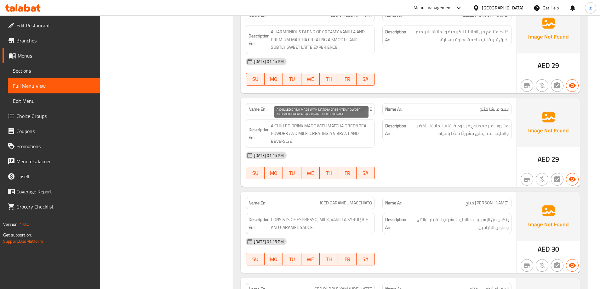
click at [321, 133] on span "A CHILLED DRINK MADE WITH MATCHA GREEN TEA POWDER AND MILK, CREATING A VIBRANT …" at bounding box center [321, 133] width 101 height 23
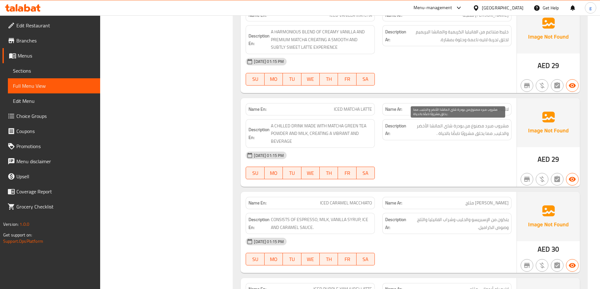
click at [495, 136] on span "مشروب مبرد مصنوع من بودرة شاي الماتشا الأخضر والحليب، مما يخلق مشروبًا نابضًا ب…" at bounding box center [457, 129] width 101 height 15
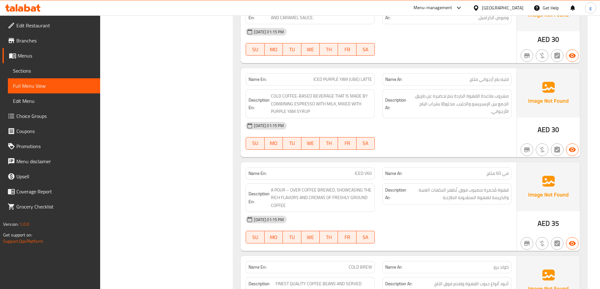
scroll to position [2545, 0]
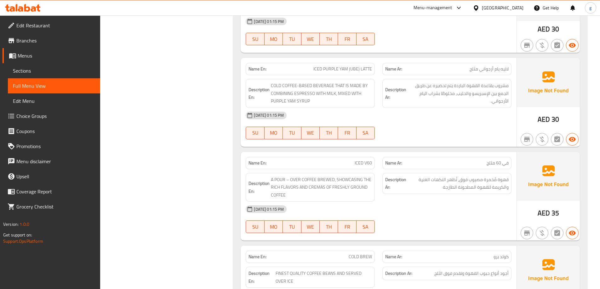
click at [362, 74] on div "Name En: ICED PURPLE YAM (UBE) LATTE" at bounding box center [310, 69] width 129 height 12
click at [353, 69] on span "ICED PURPLE YAM (UBE) LATTE" at bounding box center [342, 69] width 59 height 7
click at [358, 70] on span "ICED PURPLE YAM (UBE) LATTE" at bounding box center [342, 69] width 59 height 7
click at [334, 71] on span "ICED PURPLE YAM (UBE) LATTE" at bounding box center [342, 69] width 59 height 7
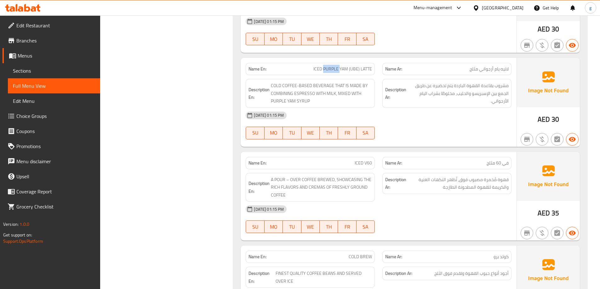
click at [334, 71] on span "ICED PURPLE YAM (UBE) LATTE" at bounding box center [342, 69] width 59 height 7
drag, startPoint x: 34, startPoint y: 72, endPoint x: 31, endPoint y: 75, distance: 3.8
click at [34, 72] on span "Sections" at bounding box center [54, 71] width 82 height 8
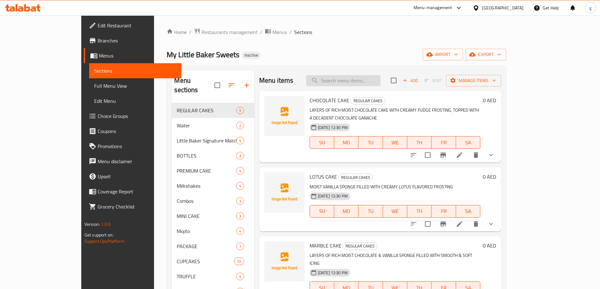
click at [375, 78] on input "search" at bounding box center [343, 80] width 74 height 11
paste input "BROWNIES IN PACK"
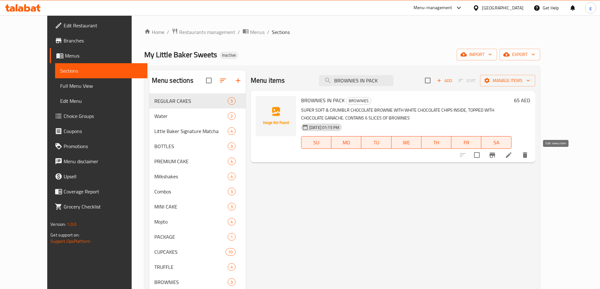
type input "BROWNIES IN PACK"
click at [511, 153] on icon at bounding box center [508, 155] width 6 height 6
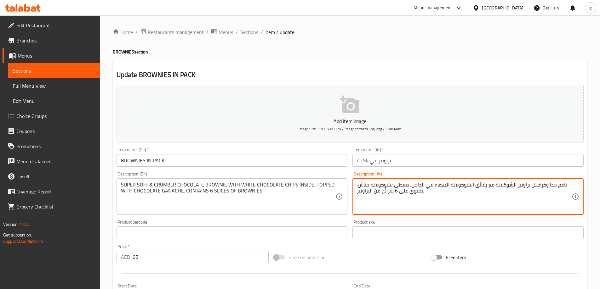
drag, startPoint x: 530, startPoint y: 186, endPoint x: 543, endPoint y: 187, distance: 12.9
paste textarea "ر"
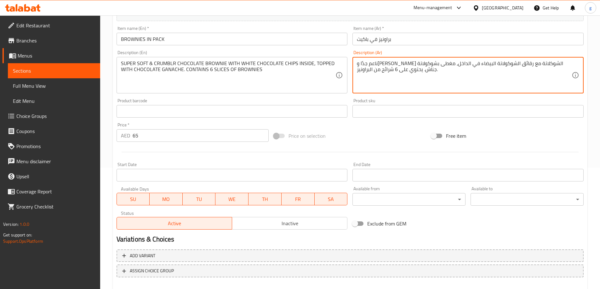
scroll to position [155, 0]
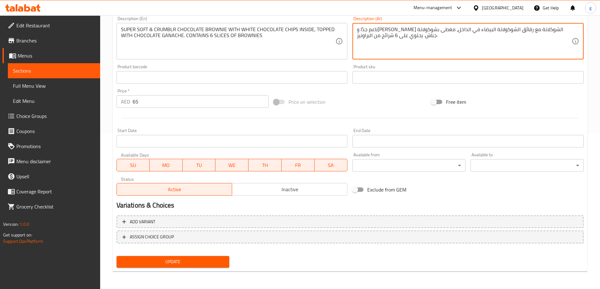
type textarea "ناعم جدًا و[PERSON_NAME] الشوكلاتة مع رقائق الشوكولاتة البيضاء في الداخل، مغطى …"
click at [184, 267] on button "Update" at bounding box center [172, 262] width 113 height 12
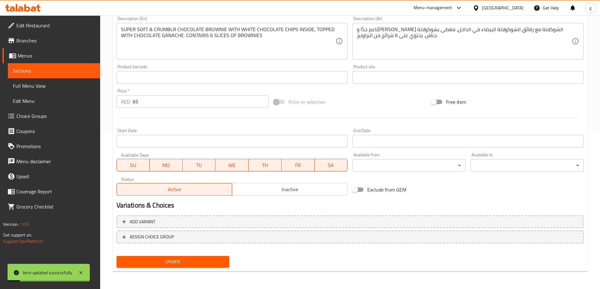
click at [31, 72] on span "Sections" at bounding box center [54, 71] width 82 height 8
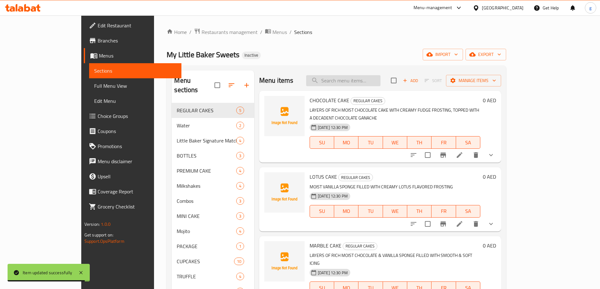
click at [380, 76] on input "search" at bounding box center [343, 80] width 74 height 11
paste input "KOREAN CREAM CHEESE BUN"
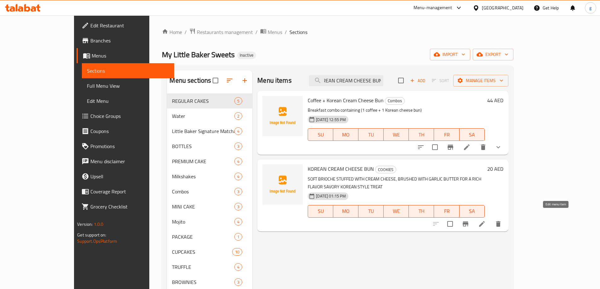
type input "KOREAN CREAM CHEESE BUN"
click at [485, 220] on icon at bounding box center [482, 224] width 8 height 8
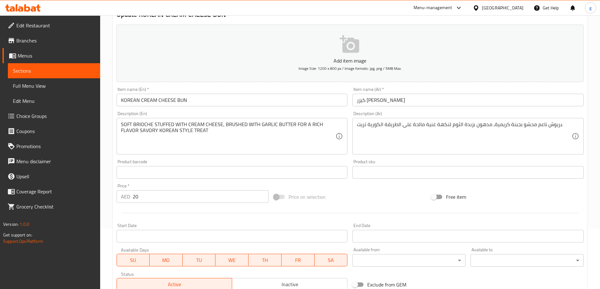
scroll to position [63, 0]
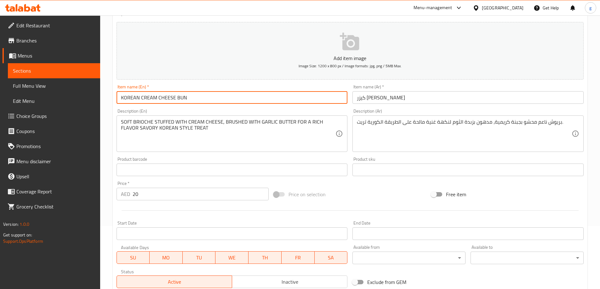
click at [239, 100] on input "KOREAN CREAM CHEESE BUN" at bounding box center [231, 97] width 231 height 13
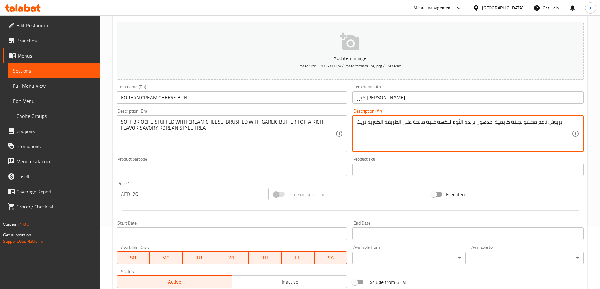
drag, startPoint x: 366, startPoint y: 125, endPoint x: 351, endPoint y: 128, distance: 15.7
click at [359, 123] on textarea "بريوش ناعم محشو بجبنة كريمية، مدهون بزبدة الثوم لنكهة غنية مالحة على الطريقة ال…" at bounding box center [464, 134] width 215 height 30
click at [357, 126] on textarea "بريوش ناعم محشو بجبنة كريمية، مدهون بزبدة الثوم لنكهة غنية مالحة على الطريقة ال…" at bounding box center [464, 134] width 215 height 30
click at [402, 122] on textarea "بريوش ناعم محشو بجبنة كريمية، مدهون بزبدة الثوم لنكهة غنية مالحة على الطريقة ال…" at bounding box center [464, 134] width 215 height 30
click at [412, 125] on textarea "بريوش ناعم محشو بجبنة كريمية، مدهون بزبدة الثوم لنكهة غنية مالحة على الطريقة ال…" at bounding box center [464, 134] width 215 height 30
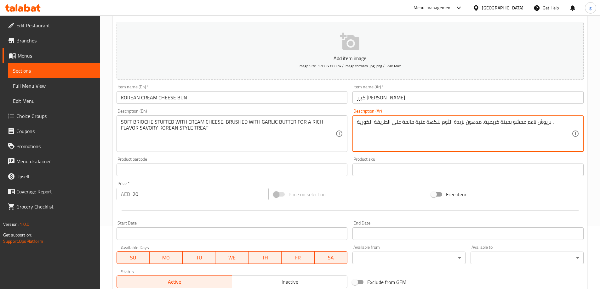
click at [397, 127] on textarea "بريوش ناعم محشو بجبنة كريمية، مدهون بزبدة الثوم لنكهة غنية مالحة على الطريقة ال…" at bounding box center [464, 134] width 215 height 30
click at [388, 124] on textarea "بريوش ناعم محشو بجبنة كريمية، مدهون بزبدة الثوم لنكهة غنية مالحة على الطريقة ال…" at bounding box center [464, 134] width 215 height 30
click at [390, 124] on textarea "بريوش ناعم محشو بجبنة كريمية، مدهون بزبدة الثوم لنكهة غنية مالحة على الطريقة ال…" at bounding box center [464, 134] width 215 height 30
click at [400, 122] on textarea "بريوش ناعم محشو بجبنة كريمية، مدهون بزبدة الثوم لنكهة غنية مالحة على الطريقة ال…" at bounding box center [464, 134] width 215 height 30
paste textarea "تريت"
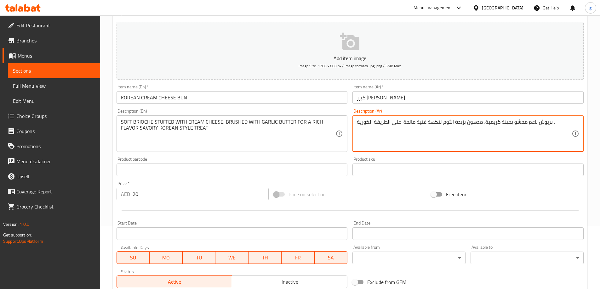
paste textarea "تريت"
type textarea "بريوش ناعم محشو بجبنة كريمية، مدهون بزبدة الثوم لنكهة غنية مالحة تريت على الطري…"
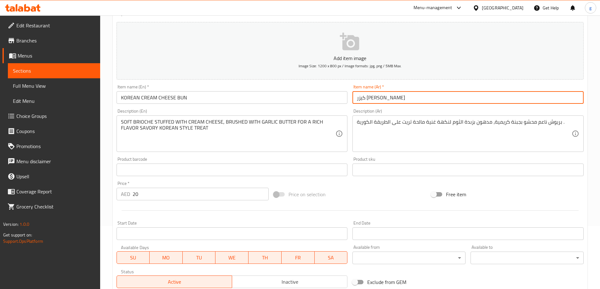
click at [418, 99] on input "كيزر [PERSON_NAME]" at bounding box center [467, 97] width 231 height 13
paste input "تريت"
type input "كيزر [PERSON_NAME]"
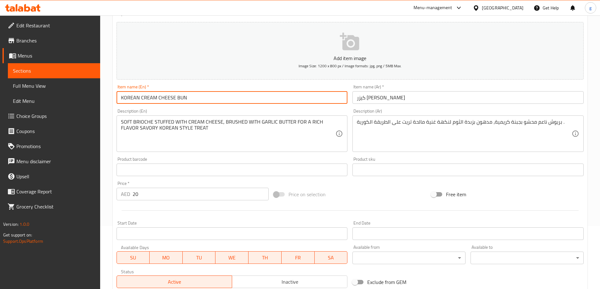
click at [185, 96] on input "KOREAN CREAM CHEESE BUN" at bounding box center [231, 97] width 231 height 13
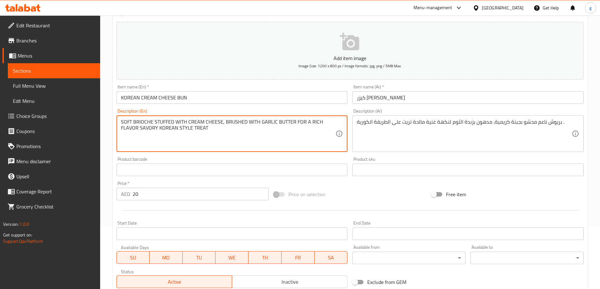
drag, startPoint x: 192, startPoint y: 128, endPoint x: 233, endPoint y: 132, distance: 40.8
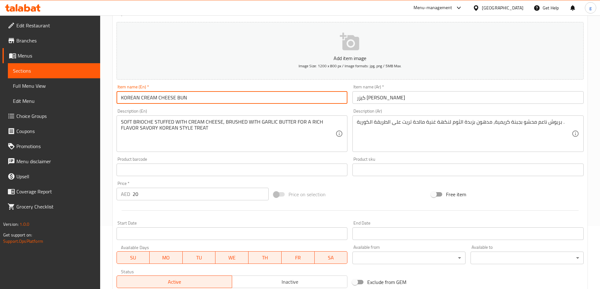
click at [201, 98] on input "KOREAN CREAM CHEESE BUN" at bounding box center [231, 97] width 231 height 13
paste input "TREAT"
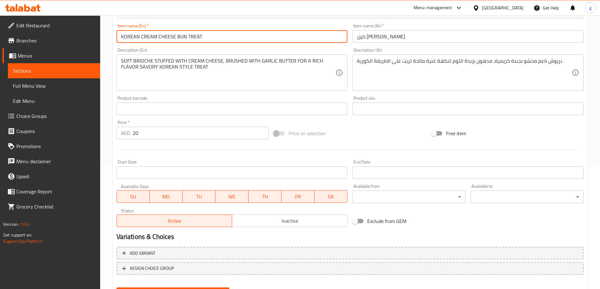
scroll to position [155, 0]
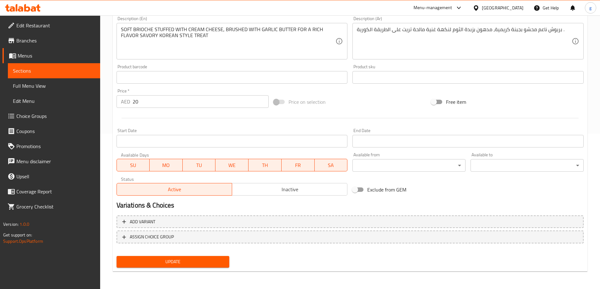
type input "KOREAN CREAM CHEESE BUN TREAT"
click at [175, 264] on span "Update" at bounding box center [172, 262] width 103 height 8
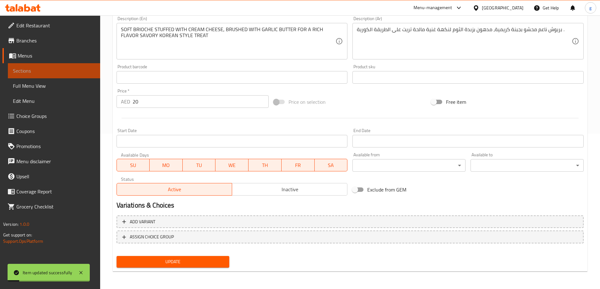
click at [32, 75] on link "Sections" at bounding box center [54, 70] width 92 height 15
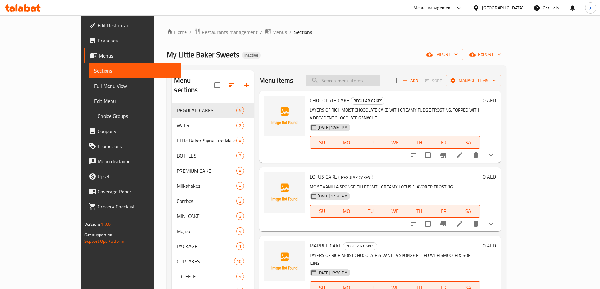
click at [380, 85] on input "search" at bounding box center [343, 80] width 74 height 11
paste input "MATCHA LATTE"
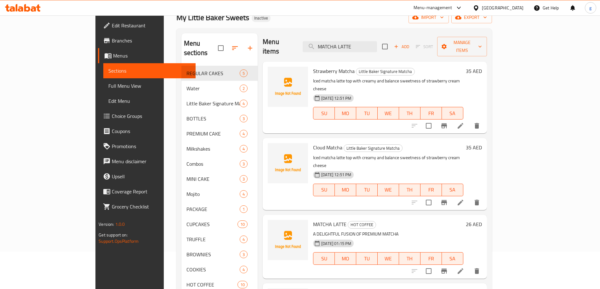
scroll to position [88, 0]
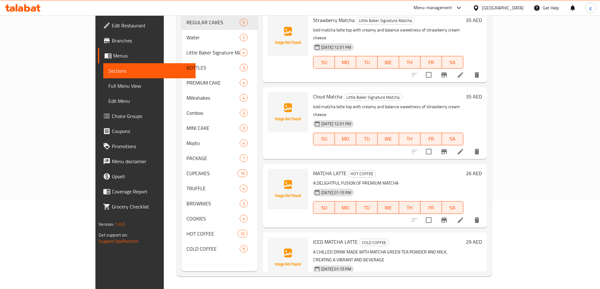
type input "MATCHA LATTE"
click at [469, 215] on li at bounding box center [460, 220] width 18 height 11
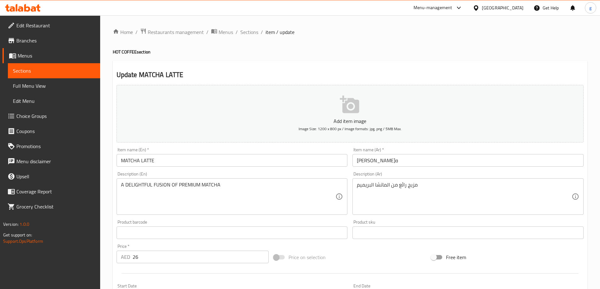
scroll to position [63, 0]
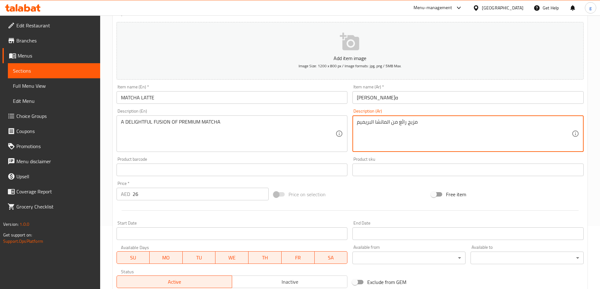
drag, startPoint x: 407, startPoint y: 123, endPoint x: 418, endPoint y: 128, distance: 12.8
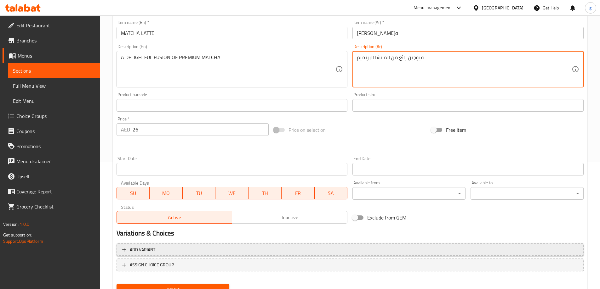
scroll to position [155, 0]
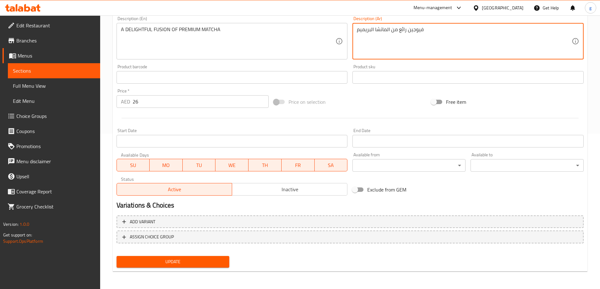
type textarea "فيوجين رائع من الماتشا البريميم"
click at [215, 261] on span "Update" at bounding box center [172, 262] width 103 height 8
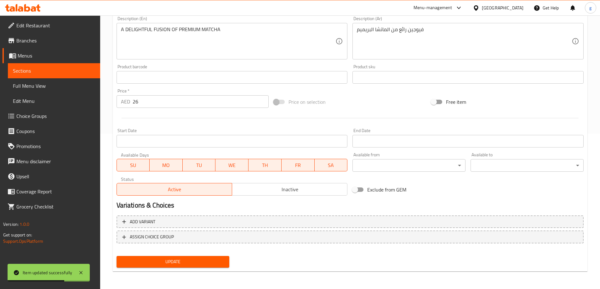
drag, startPoint x: 59, startPoint y: 72, endPoint x: 74, endPoint y: 72, distance: 15.4
click at [59, 72] on span "Sections" at bounding box center [54, 71] width 82 height 8
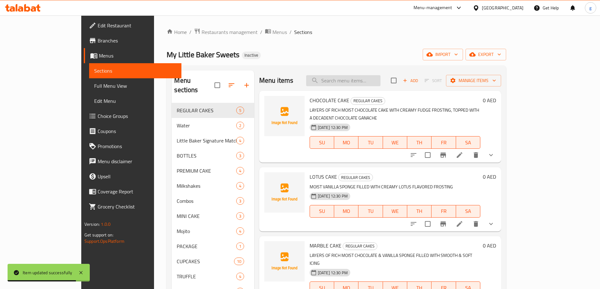
click at [361, 85] on input "search" at bounding box center [343, 80] width 74 height 11
paste input "V60"
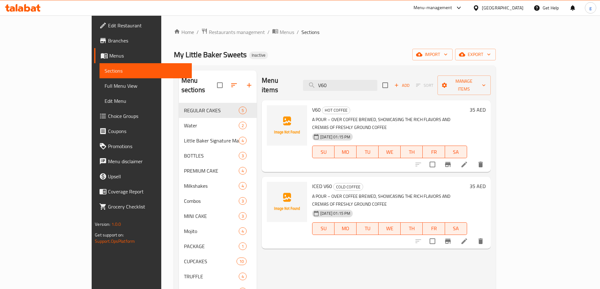
type input "V60"
click at [468, 161] on icon at bounding box center [464, 165] width 8 height 8
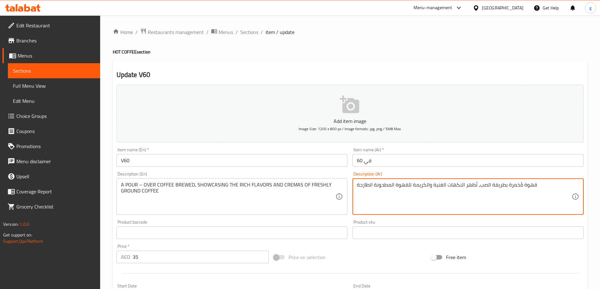
drag, startPoint x: 478, startPoint y: 189, endPoint x: 504, endPoint y: 188, distance: 26.1
paste textarea "مصبوب فوق"
click at [504, 188] on textarea "قهوة مُخمرة بمصبوب فوق، تُظهر النكهات الغنية والكريمة للقهوة المطحونة الطازجة" at bounding box center [464, 197] width 215 height 30
click at [507, 191] on textarea "قهوة مُخمرة مصبوب فوق، تُظهر النكهات الغنية والكريمة للقهوة المطحونة الطازجة" at bounding box center [464, 197] width 215 height 30
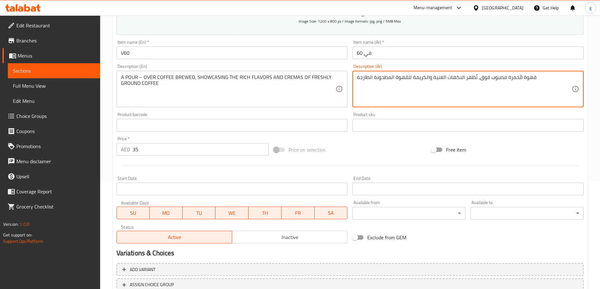
scroll to position [155, 0]
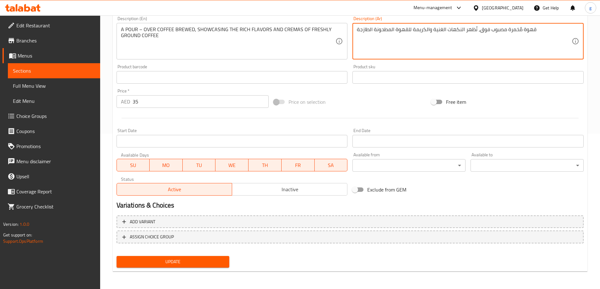
type textarea "قهوة مُخمرة مصبوب فوق، تُظهر النكهات الغنية والكريمة للقهوة المطحونة الطازجة"
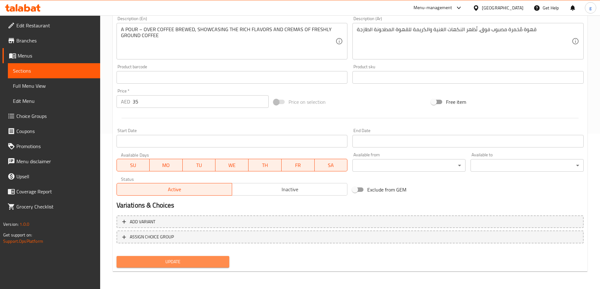
click at [145, 263] on span "Update" at bounding box center [172, 262] width 103 height 8
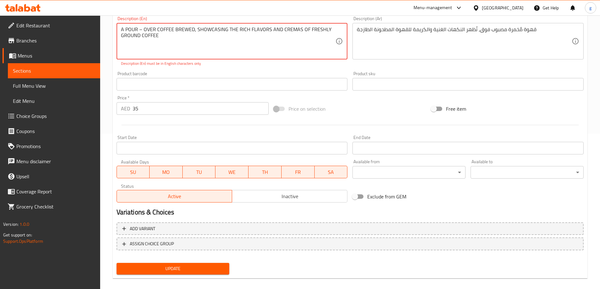
click at [141, 31] on textarea "A POUR – OVER COFFEE BREWED, SHOWCASING THE RICH FLAVORS AND CREMAS OF FRESHLY …" at bounding box center [228, 41] width 215 height 30
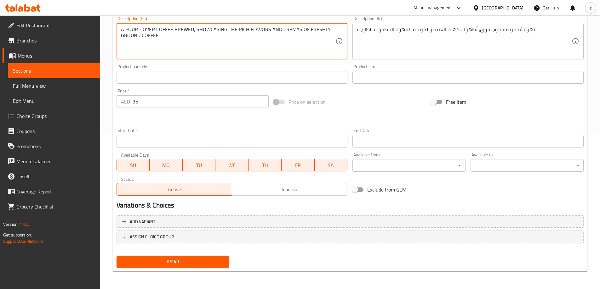
type textarea "A POUR - OVER COFFEE BREWED, SHOWCASING THE RICH FLAVORS AND CREMAS OF FRESHLY …"
click at [180, 259] on span "Update" at bounding box center [172, 262] width 103 height 8
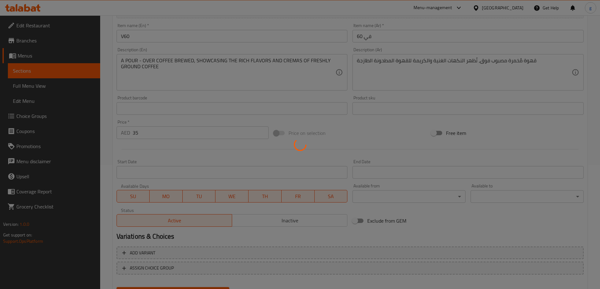
scroll to position [124, 0]
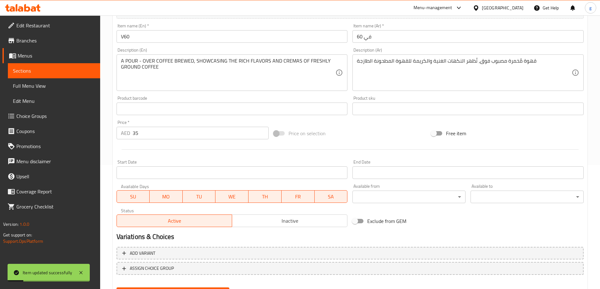
click at [37, 72] on span "Sections" at bounding box center [54, 71] width 82 height 8
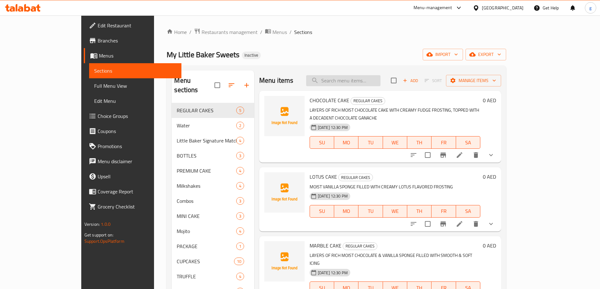
click at [380, 77] on input "search" at bounding box center [343, 80] width 74 height 11
paste input "ICED AMERICANO"
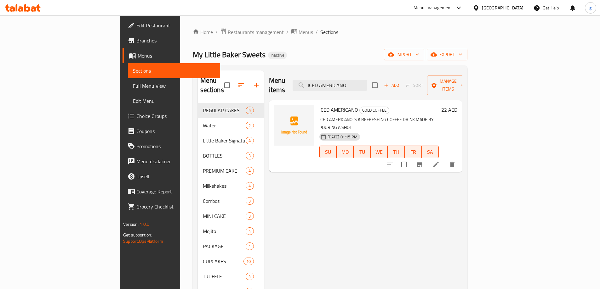
type input "ICED AMERICANO"
click at [444, 159] on li at bounding box center [436, 164] width 18 height 11
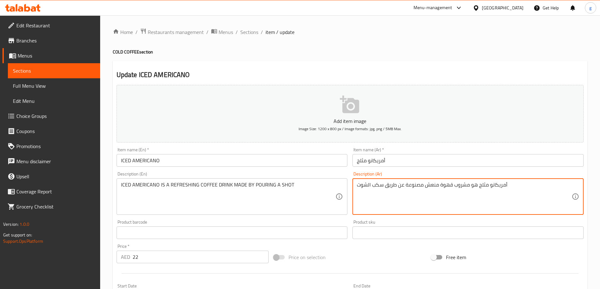
paste textarea "صنع بواسطة"
drag, startPoint x: 386, startPoint y: 187, endPoint x: 422, endPoint y: 187, distance: 36.5
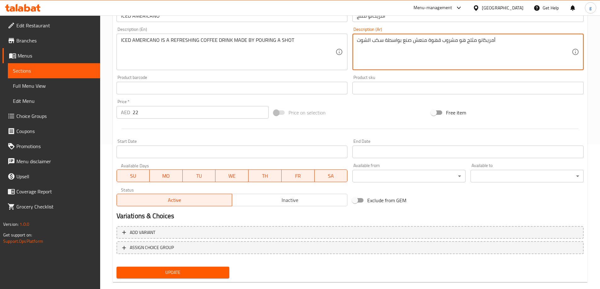
scroll to position [155, 0]
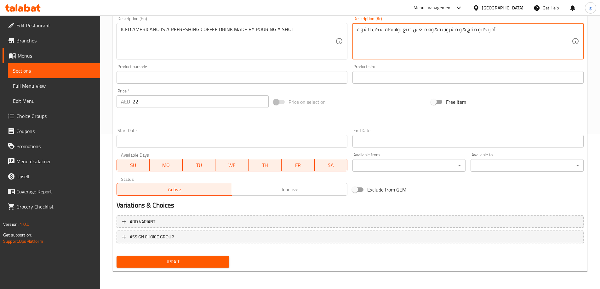
type textarea "أمريكانو مثلج هو مشروب قهوة منعش صنع بواسطة سكب الشوت"
click at [160, 269] on div "Update" at bounding box center [173, 262] width 118 height 17
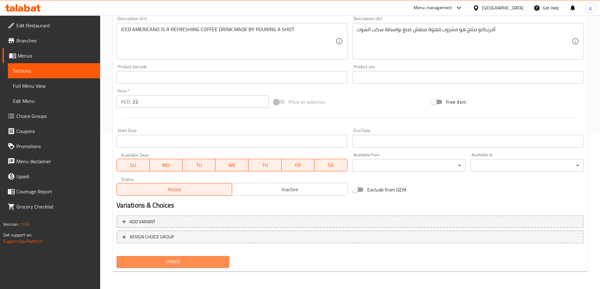
click at [170, 263] on span "Update" at bounding box center [172, 262] width 103 height 8
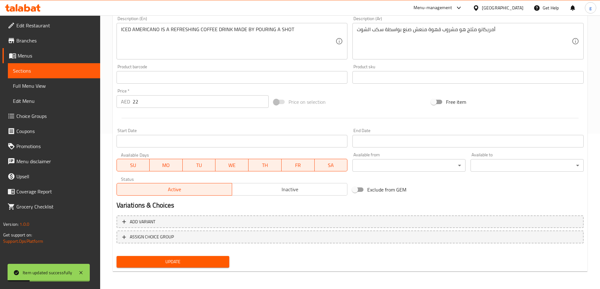
click at [56, 66] on link "Sections" at bounding box center [54, 70] width 92 height 15
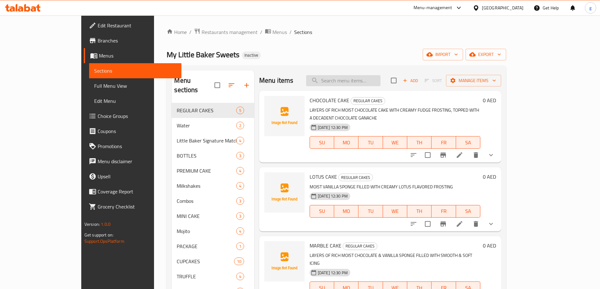
click at [371, 83] on input "search" at bounding box center [343, 80] width 74 height 11
paste input "ICED LATTE"
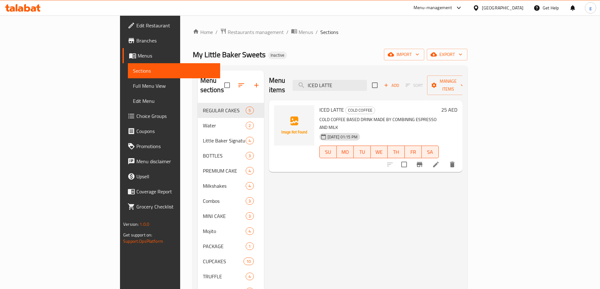
type input "ICED LATTE"
click at [439, 161] on icon at bounding box center [436, 165] width 8 height 8
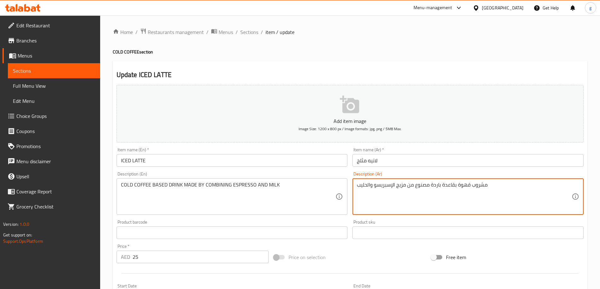
drag, startPoint x: 408, startPoint y: 187, endPoint x: 428, endPoint y: 186, distance: 20.5
paste textarea "صنع بواسطة"
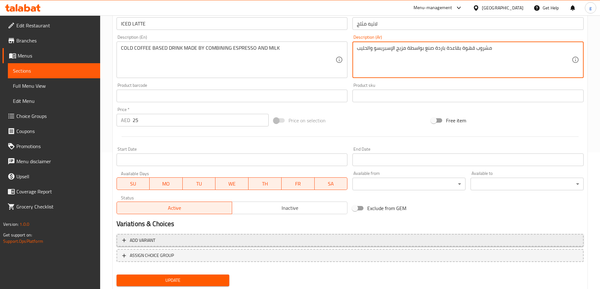
scroll to position [155, 0]
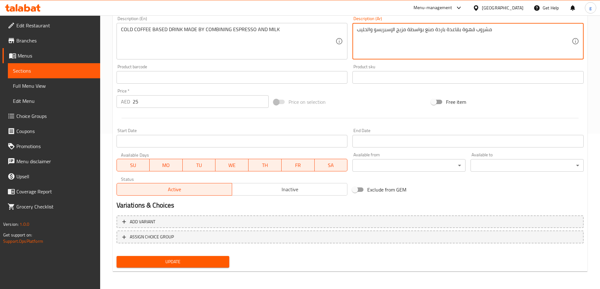
type textarea "مشروب قهوة بقاعدة باردة صنع بواسطة مزيج الإسبريسو والحليب"
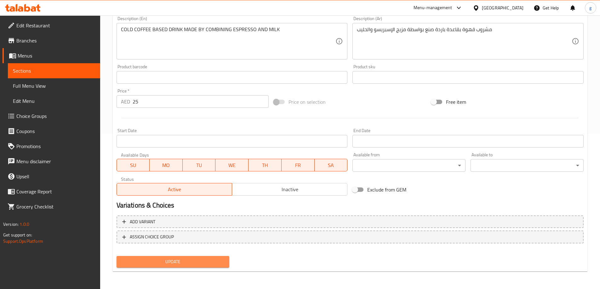
click at [202, 264] on span "Update" at bounding box center [172, 262] width 103 height 8
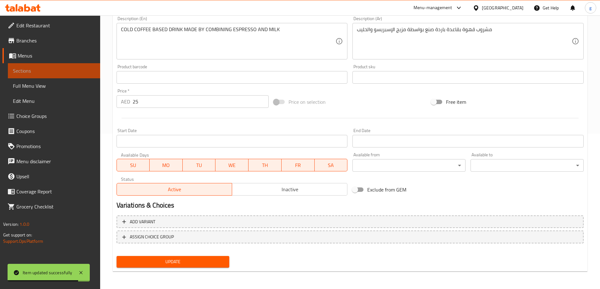
click at [52, 73] on span "Sections" at bounding box center [54, 71] width 82 height 8
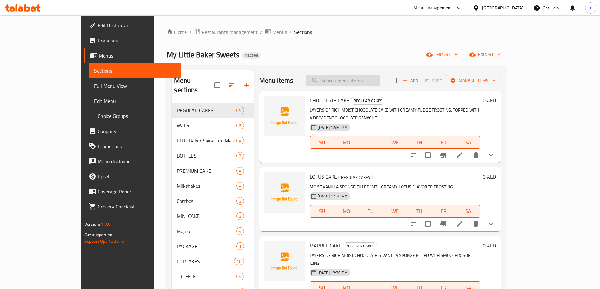
click at [363, 79] on input "search" at bounding box center [343, 80] width 74 height 11
paste input "ICED PURPLE YAM (UBE) LATTE"
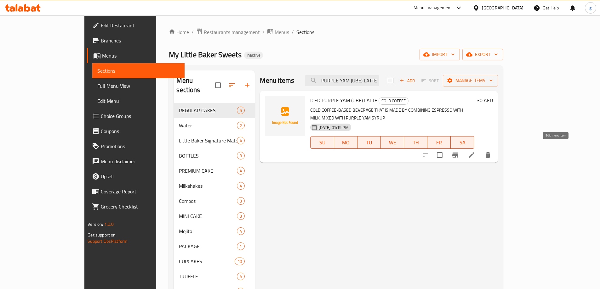
type input "ICED PURPLE YAM (UBE) LATTE"
click at [475, 151] on icon at bounding box center [471, 155] width 8 height 8
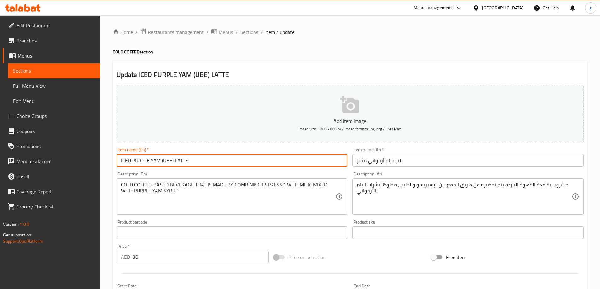
drag, startPoint x: 162, startPoint y: 161, endPoint x: 172, endPoint y: 164, distance: 9.9
click at [172, 164] on input "ICED PURPLE YAM (UBE) LATTE" at bounding box center [231, 160] width 231 height 13
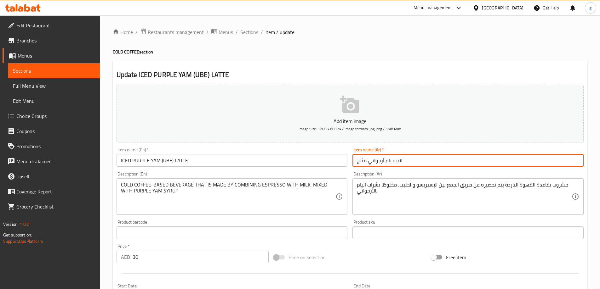
click at [358, 161] on input "لاتيه يام أرجواني مثلج" at bounding box center [467, 160] width 231 height 13
click at [348, 161] on div "Item name (En)   * ICED PURPLE YAM (UBE) LATTE Item name (En) *" at bounding box center [232, 157] width 236 height 24
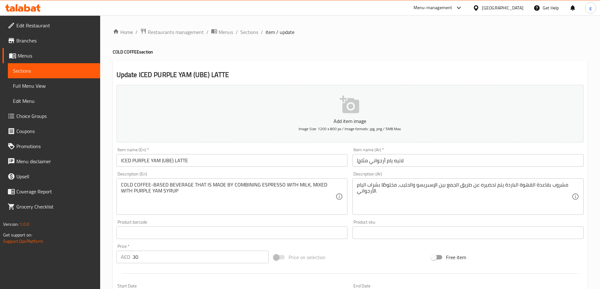
click at [357, 160] on input ")لاتيه يام أرجواني مثلج" at bounding box center [467, 160] width 231 height 13
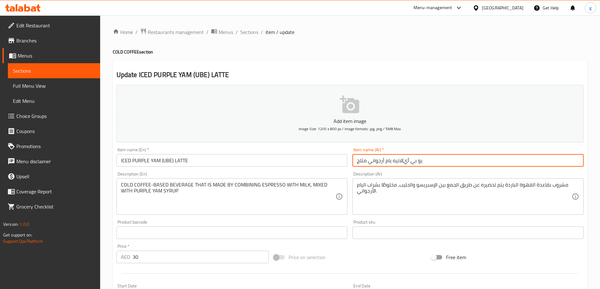
click at [440, 160] on input "يو بي أي)لاتيه يام أرجواني مثلج" at bounding box center [467, 160] width 231 height 13
drag, startPoint x: 401, startPoint y: 165, endPoint x: 421, endPoint y: 162, distance: 20.3
click at [421, 162] on input "يو بي أي)لاتيه يام أرجواني مثلج)" at bounding box center [467, 160] width 231 height 13
drag, startPoint x: 424, startPoint y: 162, endPoint x: 419, endPoint y: 162, distance: 5.0
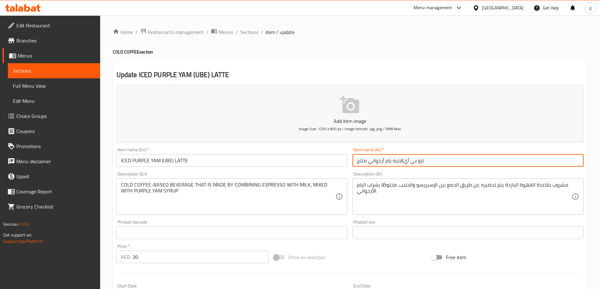
click at [419, 162] on input "يو بي أي)لاتيه يام أرجواني مثلج)" at bounding box center [467, 160] width 231 height 13
drag, startPoint x: 422, startPoint y: 162, endPoint x: 412, endPoint y: 164, distance: 10.6
click at [412, 164] on input "يو بي أي)لاتيه يام أرجواني مثلج)" at bounding box center [467, 160] width 231 height 13
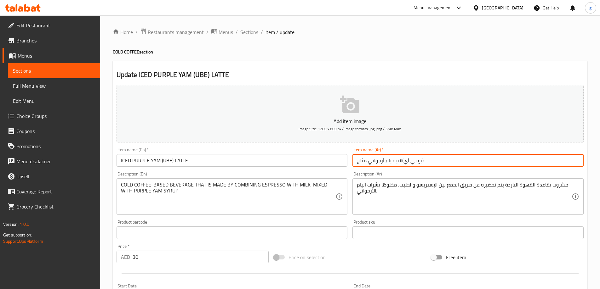
drag, startPoint x: 402, startPoint y: 161, endPoint x: 420, endPoint y: 163, distance: 18.6
click at [420, 163] on input "يو بي أي)لاتيه يام أرجواني مثلج)" at bounding box center [467, 160] width 231 height 13
click at [403, 161] on input "لاتيه يام أرجواني مثلج)" at bounding box center [467, 160] width 231 height 13
click at [370, 164] on input "لاتيه يام أرجواني مثلج" at bounding box center [467, 160] width 231 height 13
click at [368, 164] on input "لاتيه يام أرجواني مثلج" at bounding box center [467, 160] width 231 height 13
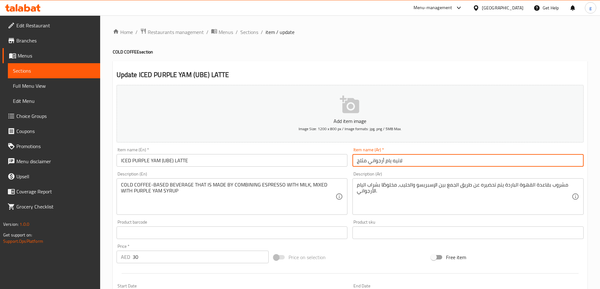
paste input "يو بي أي)"
click at [386, 164] on input "لاتيه يام أرجوانييو بي أي) مثلج" at bounding box center [467, 160] width 231 height 13
click at [387, 164] on input "لاتيه يام أرجوانييو بي أي) مثلج" at bounding box center [467, 160] width 231 height 13
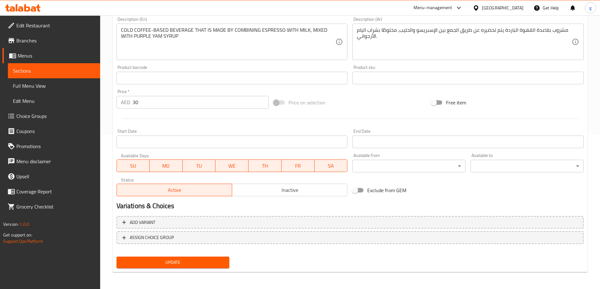
scroll to position [155, 0]
type input "لاتيه يام أرجواني (يو بي أي) مثلج"
click at [216, 262] on span "Update" at bounding box center [172, 262] width 103 height 8
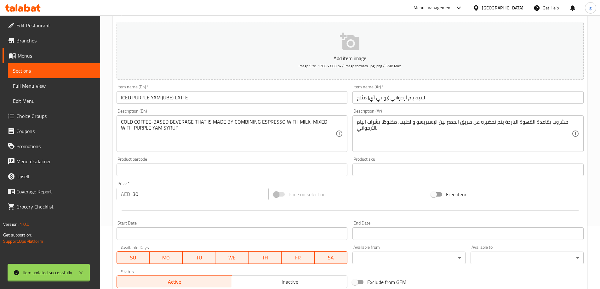
scroll to position [61, 0]
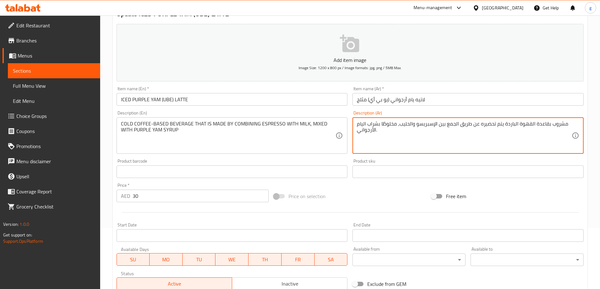
drag, startPoint x: 503, startPoint y: 124, endPoint x: 461, endPoint y: 128, distance: 41.5
paste textarea "يتم تحضيره عن طريق"
click at [455, 137] on textarea "مشروب بقاعدة القهوة الباردة يتم تحضيره عن طريق الجمع بين الإسبريسو والحليب، مخل…" at bounding box center [464, 136] width 215 height 30
paste textarea "يتم تحضيره عن طريق"
drag, startPoint x: 460, startPoint y: 126, endPoint x: 503, endPoint y: 125, distance: 42.8
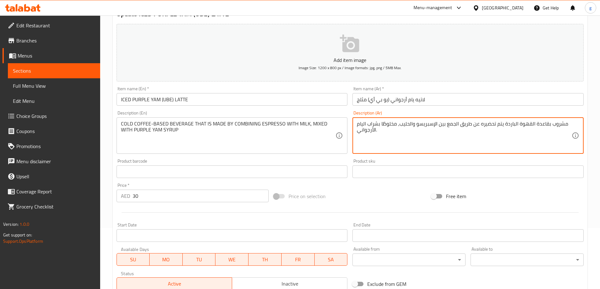
click at [503, 125] on textarea "مشروب بقاعدة القهوة الباردة يتم تحضيره عن طريق الجمع بين الإسبريسو والحليب، مخل…" at bounding box center [464, 136] width 215 height 30
type textarea "مشروب بقاعدة القهوة الباردة صنع بواسطة الجمع بين الإسبريسو والحليب، مخلوطًا بشر…"
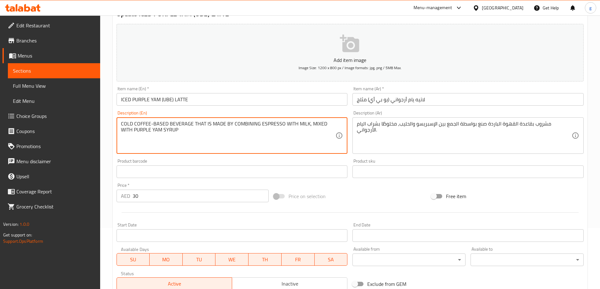
drag, startPoint x: 232, startPoint y: 124, endPoint x: 256, endPoint y: 126, distance: 24.6
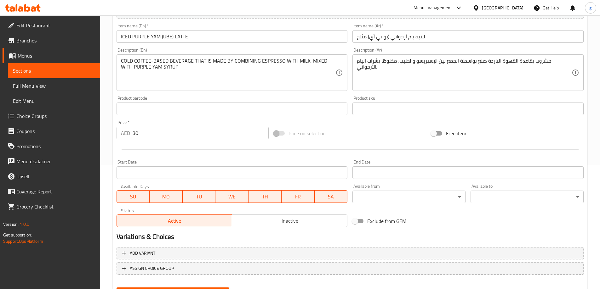
scroll to position [155, 0]
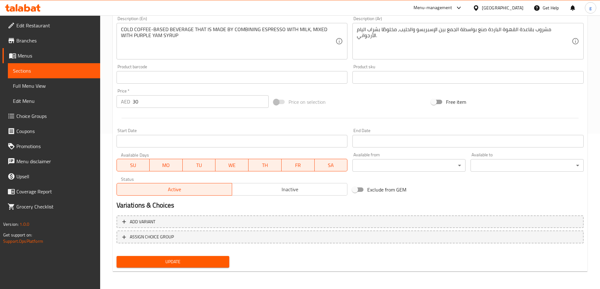
click at [201, 264] on span "Update" at bounding box center [172, 262] width 103 height 8
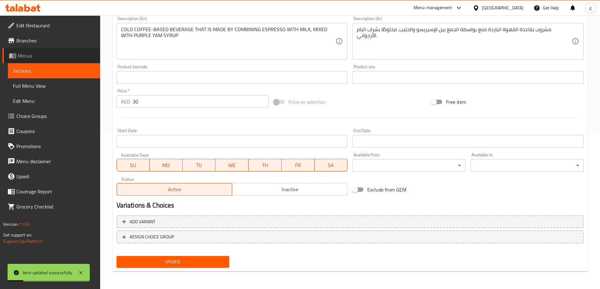
click at [30, 61] on link "Menus" at bounding box center [52, 55] width 98 height 15
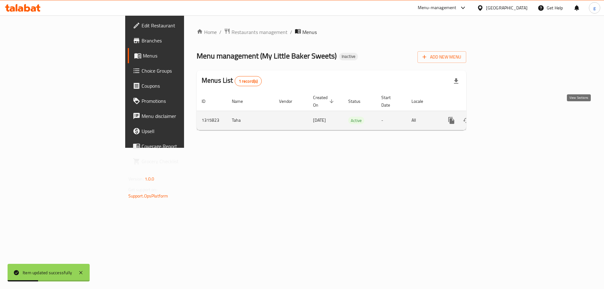
click at [501, 117] on icon "enhanced table" at bounding box center [497, 121] width 8 height 8
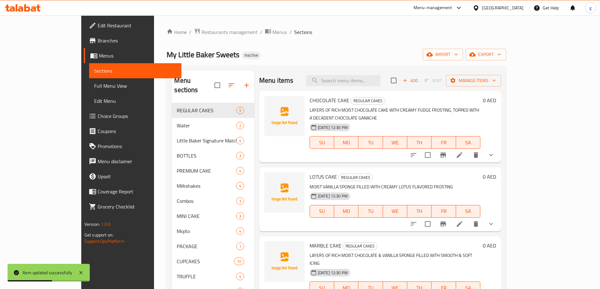
click at [89, 92] on link "Full Menu View" at bounding box center [135, 85] width 92 height 15
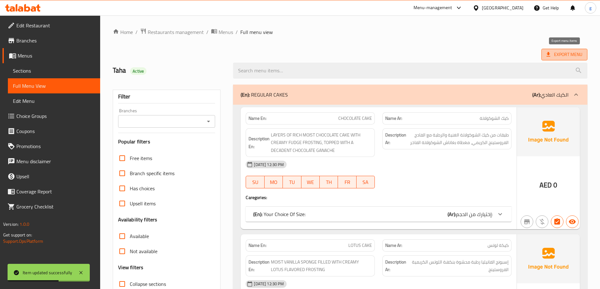
click at [562, 58] on span "Export Menu" at bounding box center [564, 55] width 36 height 8
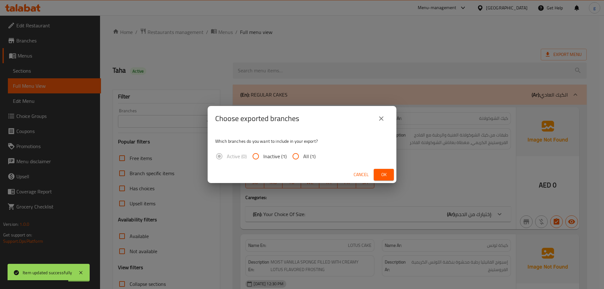
click at [298, 158] on input "All (1)" at bounding box center [295, 156] width 15 height 15
radio input "true"
click at [385, 174] on span "Ok" at bounding box center [384, 175] width 10 height 8
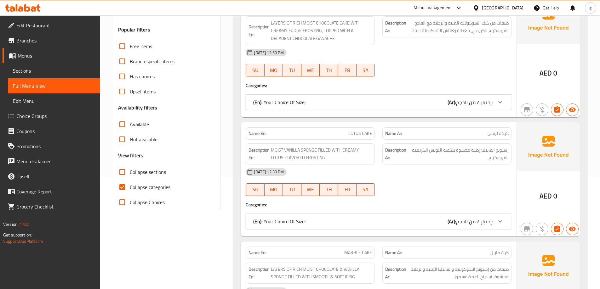
scroll to position [126, 0]
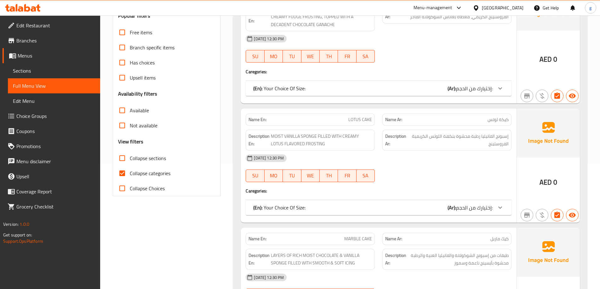
click at [31, 75] on link "Sections" at bounding box center [54, 70] width 92 height 15
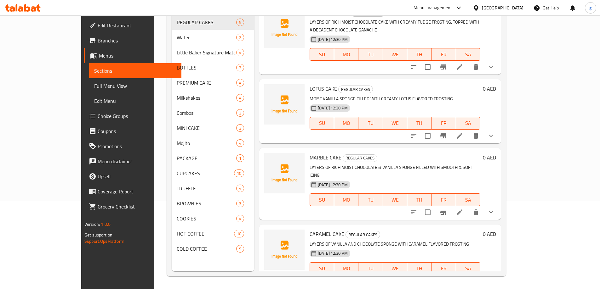
scroll to position [88, 0]
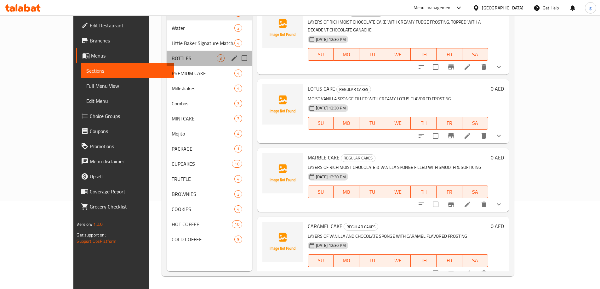
click at [167, 62] on div "BOTTLES 3" at bounding box center [210, 58] width 86 height 15
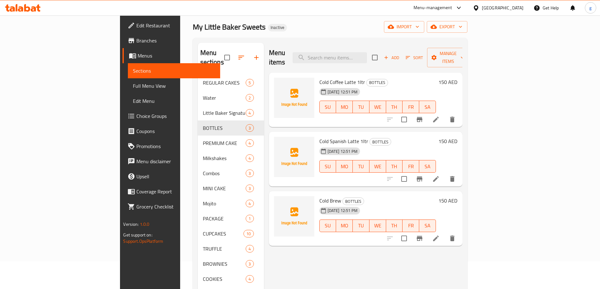
scroll to position [25, 0]
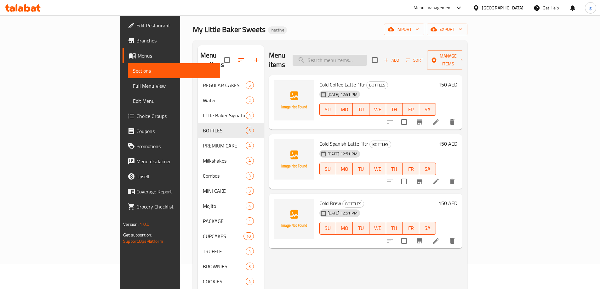
click at [367, 55] on input "search" at bounding box center [329, 60] width 74 height 11
paste input "كولد برو"
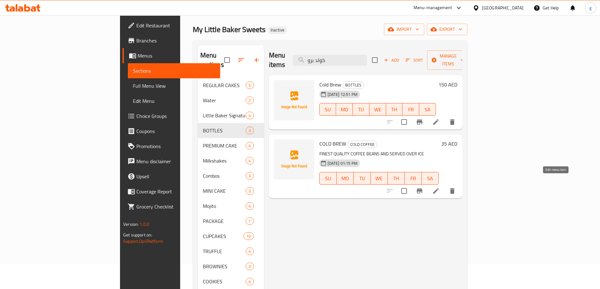
type input "كولد برو"
click at [439, 187] on icon at bounding box center [436, 191] width 8 height 8
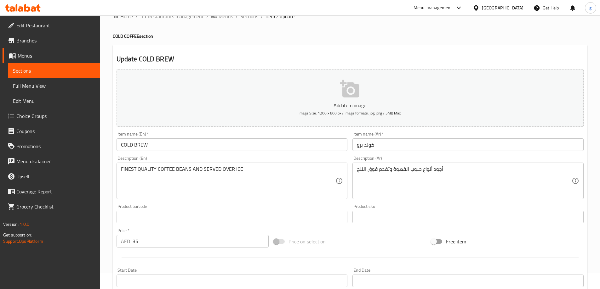
scroll to position [31, 0]
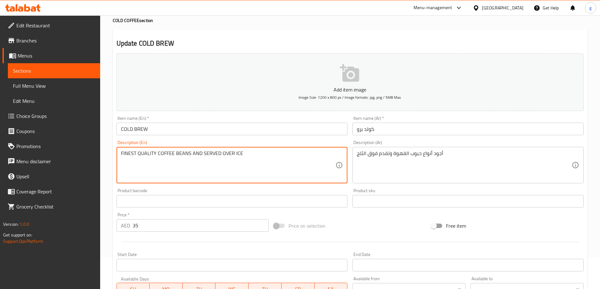
drag, startPoint x: 234, startPoint y: 152, endPoint x: 241, endPoint y: 154, distance: 7.3
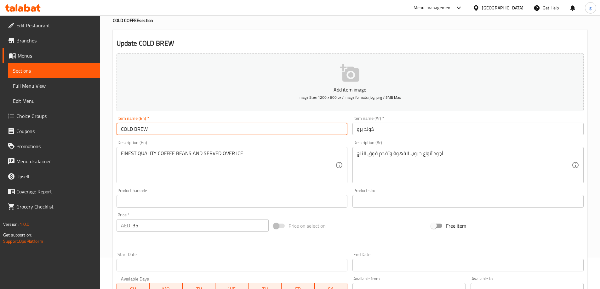
click at [159, 129] on input "COLD BREW" at bounding box center [231, 129] width 231 height 13
paste input "ICE"
type input "COLD BREW ICE"
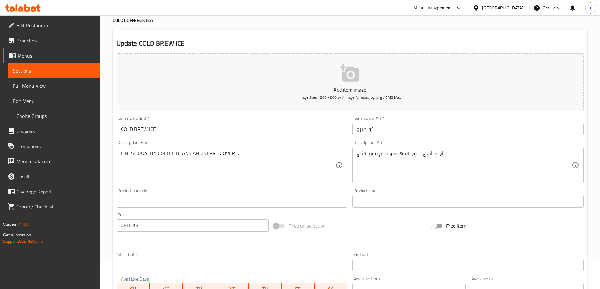
drag, startPoint x: 407, startPoint y: 122, endPoint x: 402, endPoint y: 128, distance: 7.6
click at [405, 123] on div "Item name (Ar)   * كولد برو Item name (Ar) *" at bounding box center [467, 125] width 231 height 19
click at [398, 129] on input "كولد برو" at bounding box center [467, 129] width 231 height 13
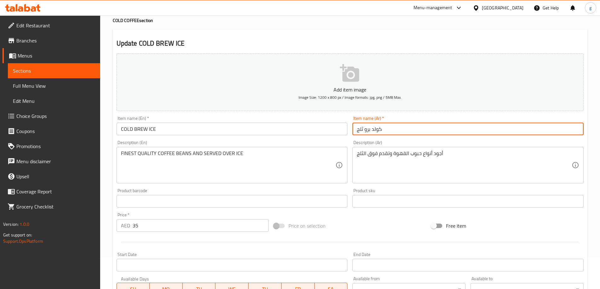
click at [395, 131] on input "كولد برو ثلج" at bounding box center [467, 129] width 231 height 13
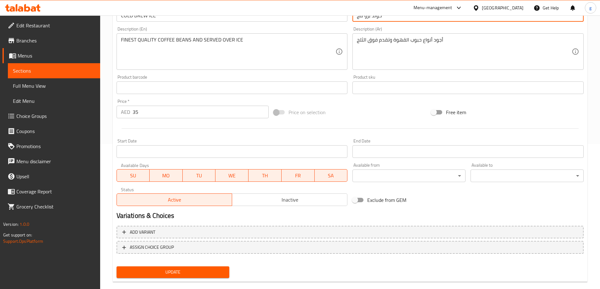
scroll to position [155, 0]
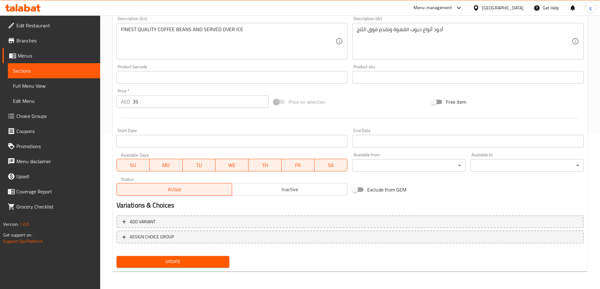
type input "كولد برو ثلج"
click at [203, 264] on span "Update" at bounding box center [172, 262] width 103 height 8
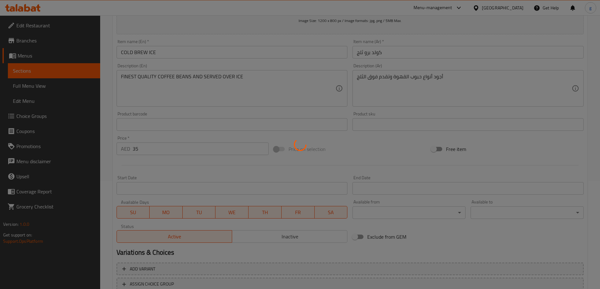
scroll to position [93, 0]
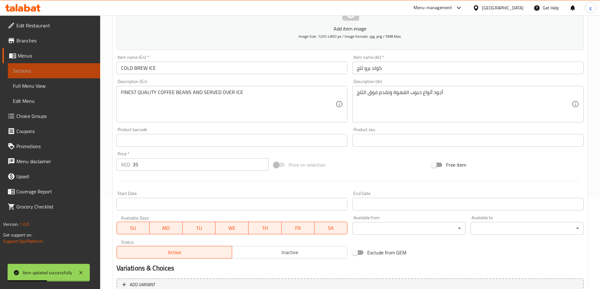
click at [72, 71] on span "Sections" at bounding box center [54, 71] width 82 height 8
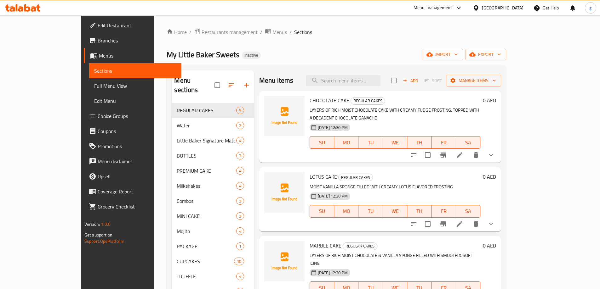
click at [94, 87] on span "Full Menu View" at bounding box center [135, 86] width 82 height 8
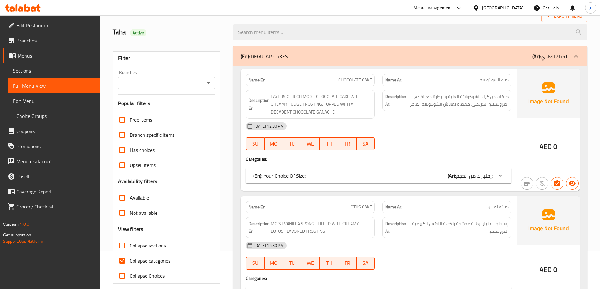
scroll to position [94, 0]
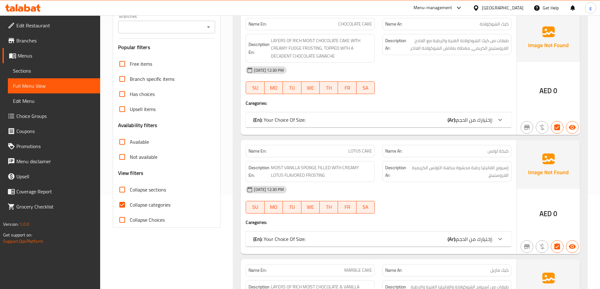
click at [126, 208] on input "Collapse categories" at bounding box center [122, 204] width 15 height 15
checkbox input "false"
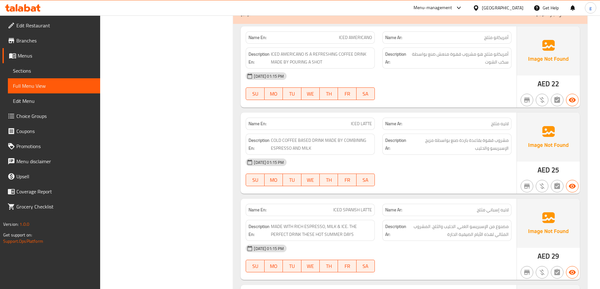
scroll to position [9036, 0]
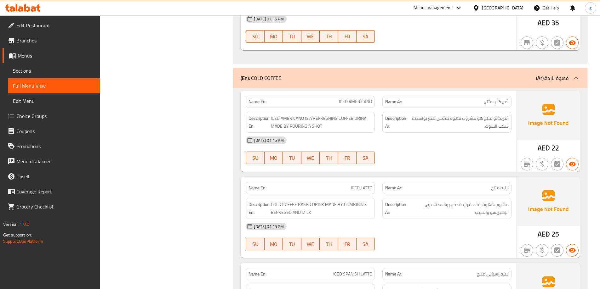
click at [434, 92] on div "Name Ar: أمريكانو مثلج" at bounding box center [446, 102] width 137 height 20
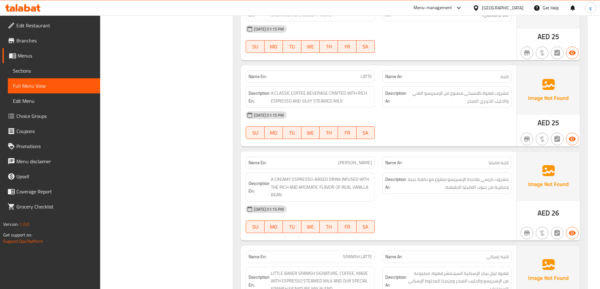
scroll to position [0, 0]
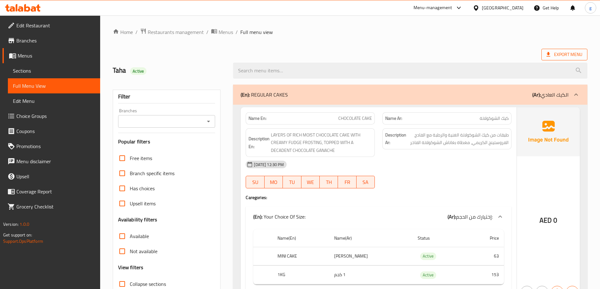
click at [573, 52] on span "Export Menu" at bounding box center [564, 55] width 36 height 8
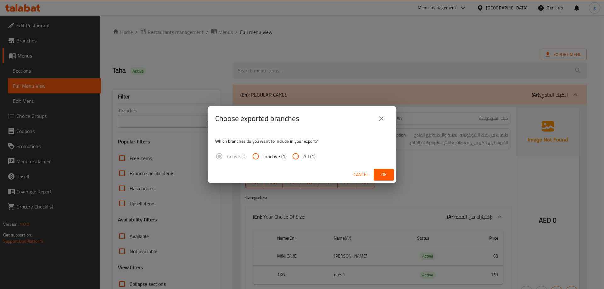
click at [294, 159] on input "All (1)" at bounding box center [295, 156] width 15 height 15
radio input "true"
click at [387, 171] on span "Ok" at bounding box center [384, 175] width 10 height 8
